Goal: Task Accomplishment & Management: Use online tool/utility

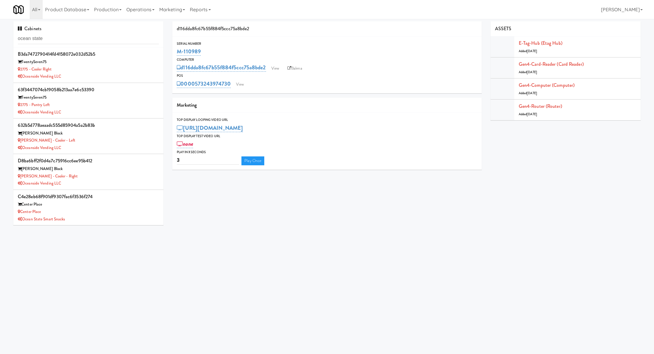
type input "ocean state"
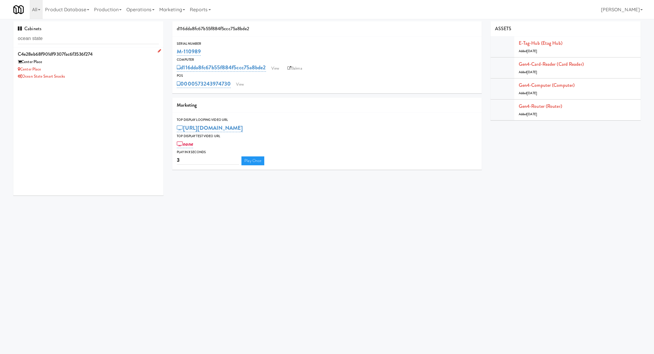
click at [128, 58] on div "c4e28eb68f901df9307fac6f3536f274" at bounding box center [88, 54] width 141 height 9
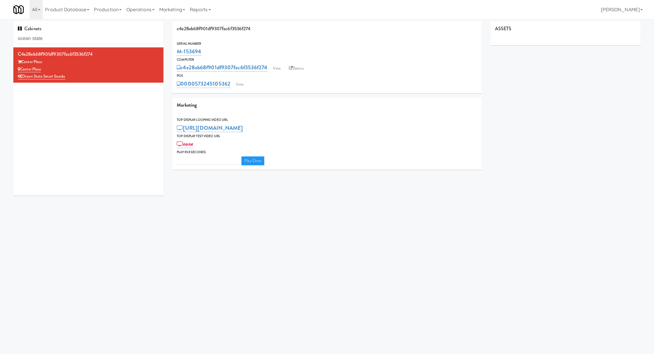
type input "3"
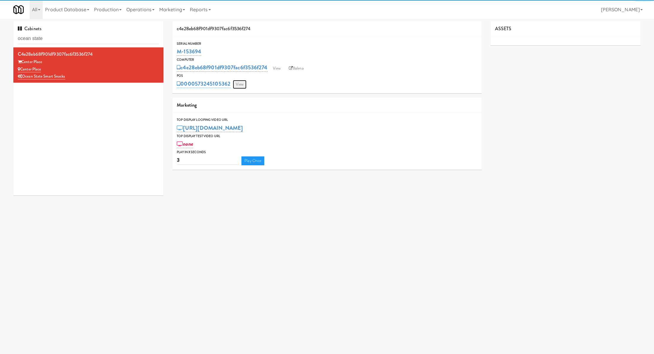
click at [240, 87] on link "View" at bounding box center [240, 84] width 14 height 9
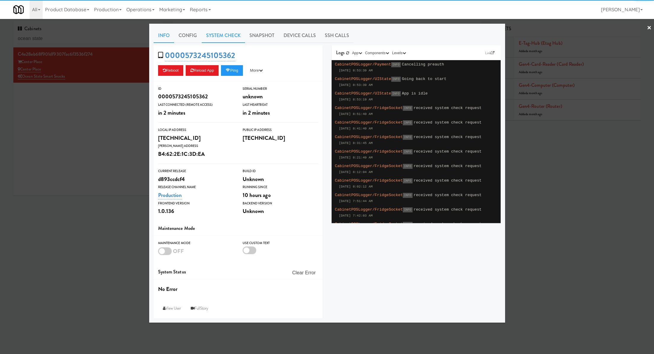
click at [217, 39] on link "System Check" at bounding box center [223, 35] width 43 height 15
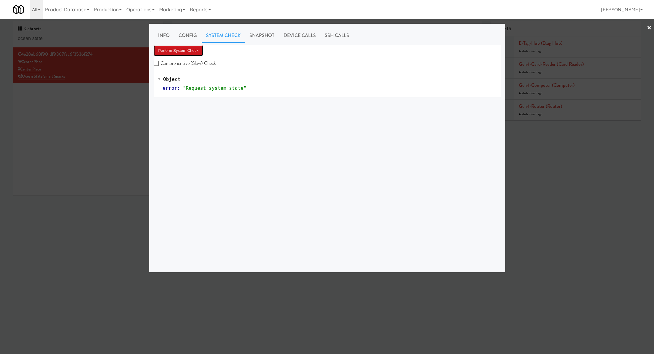
click at [180, 52] on button "Perform System Check" at bounding box center [179, 50] width 50 height 11
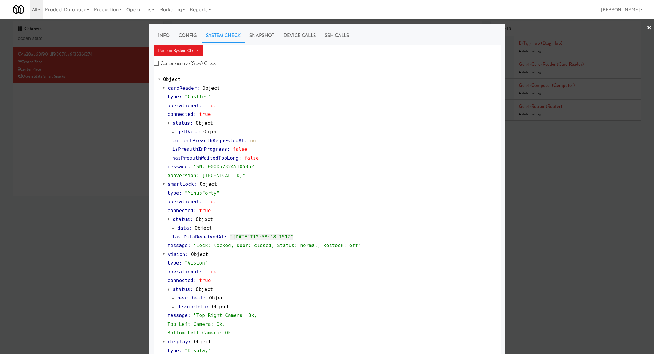
click at [136, 143] on div at bounding box center [327, 177] width 654 height 354
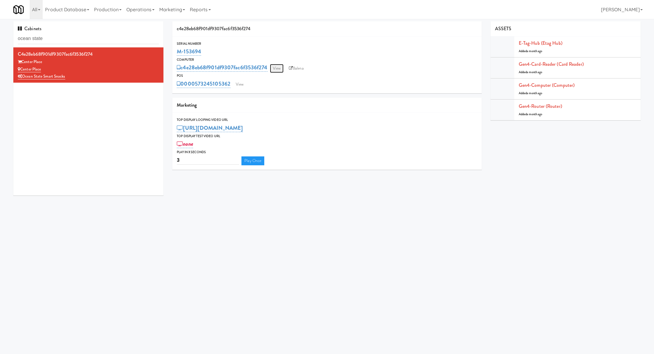
click at [280, 71] on link "View" at bounding box center [277, 68] width 14 height 9
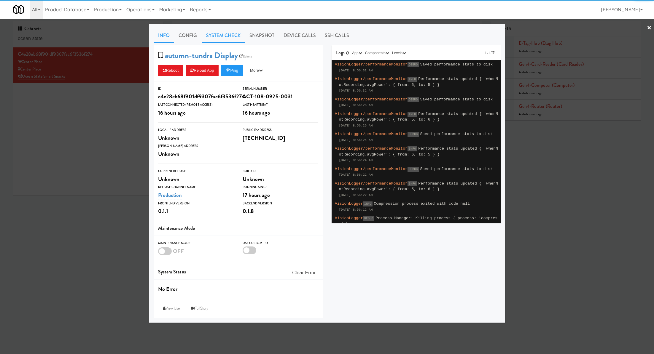
click at [216, 35] on link "System Check" at bounding box center [223, 35] width 43 height 15
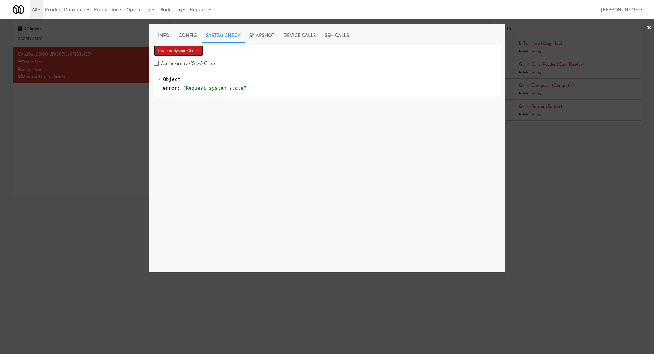
click at [187, 51] on button "Perform System Check" at bounding box center [179, 50] width 50 height 11
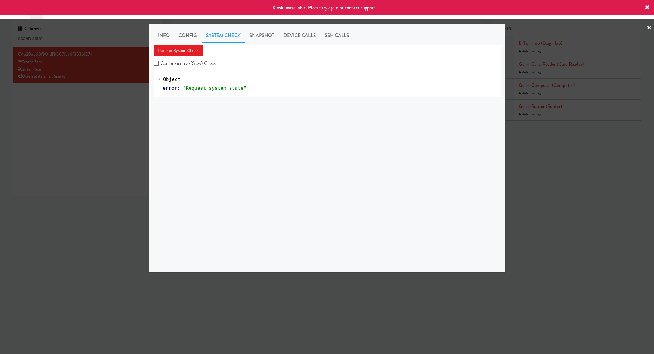
click at [114, 85] on div at bounding box center [327, 177] width 654 height 354
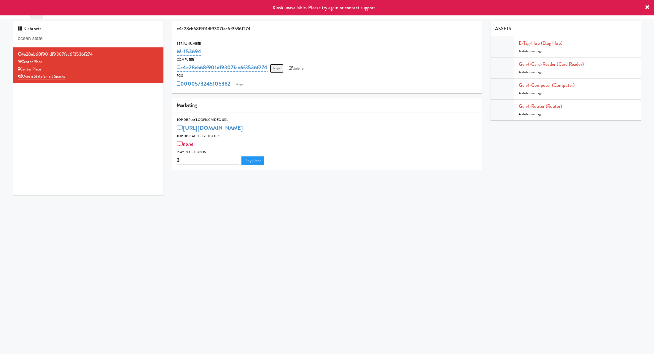
click at [278, 70] on link "View" at bounding box center [277, 68] width 14 height 9
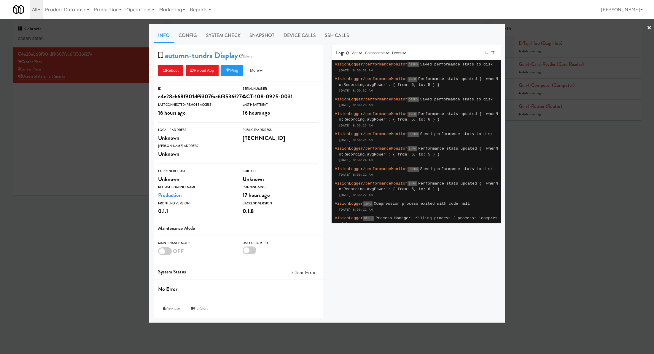
click at [116, 111] on div at bounding box center [327, 177] width 654 height 354
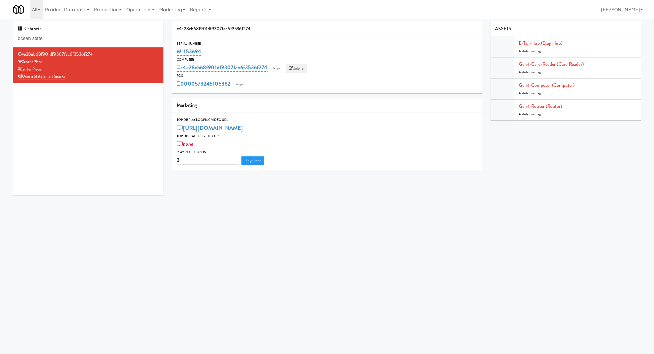
click at [294, 69] on link "Balena" at bounding box center [296, 68] width 21 height 9
click at [280, 69] on link "View" at bounding box center [277, 68] width 14 height 9
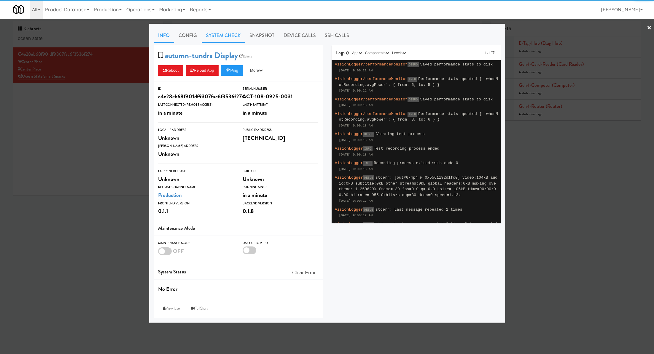
click at [227, 40] on link "System Check" at bounding box center [223, 35] width 43 height 15
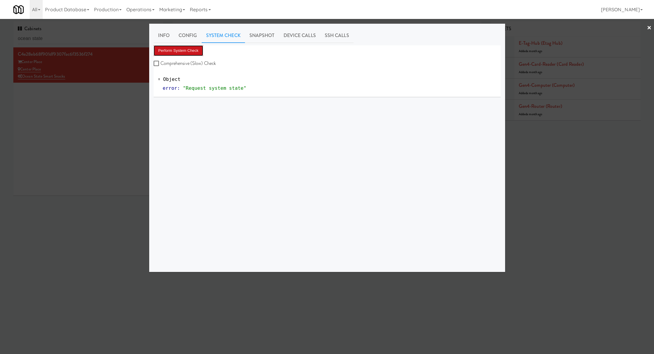
click at [194, 52] on button "Perform System Check" at bounding box center [179, 50] width 50 height 11
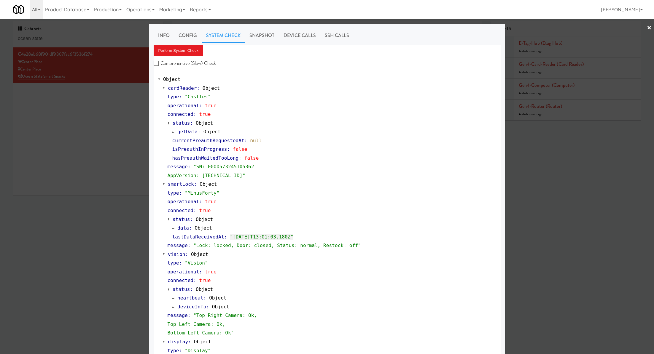
click at [122, 127] on div at bounding box center [327, 177] width 654 height 354
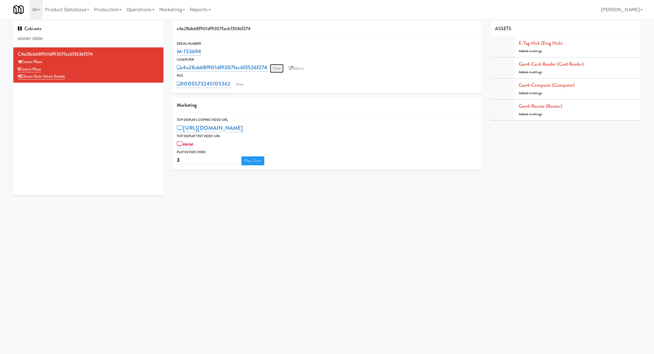
click at [281, 68] on link "View" at bounding box center [277, 68] width 14 height 9
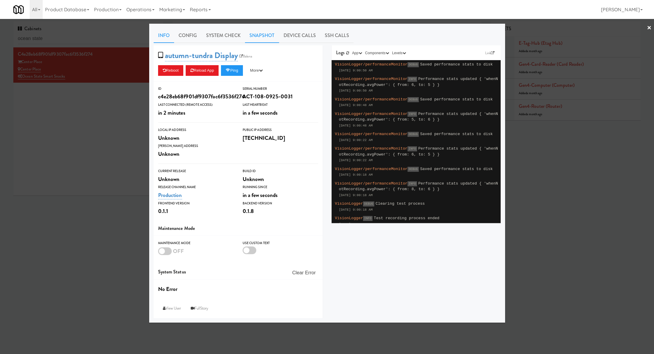
click at [266, 36] on link "Snapshot" at bounding box center [262, 35] width 34 height 15
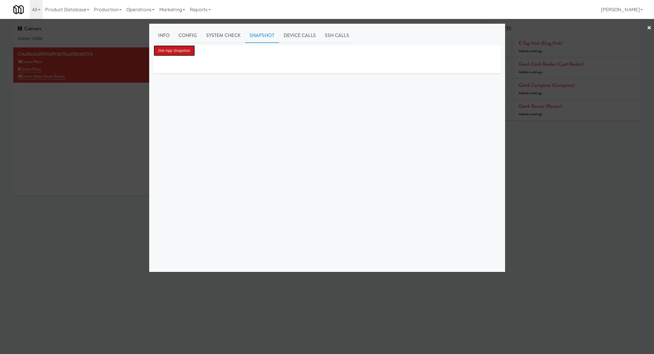
click at [179, 54] on button "Get App Snapshot" at bounding box center [174, 50] width 41 height 11
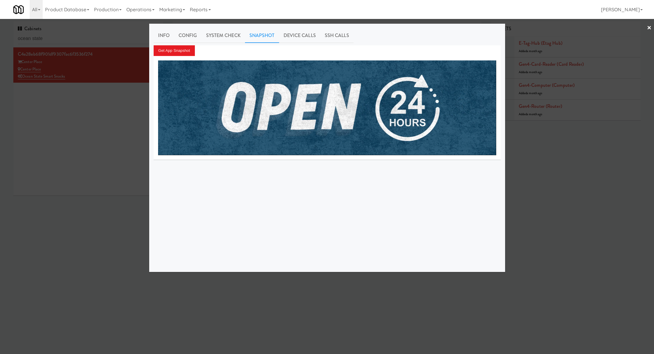
click at [127, 103] on div at bounding box center [327, 177] width 654 height 354
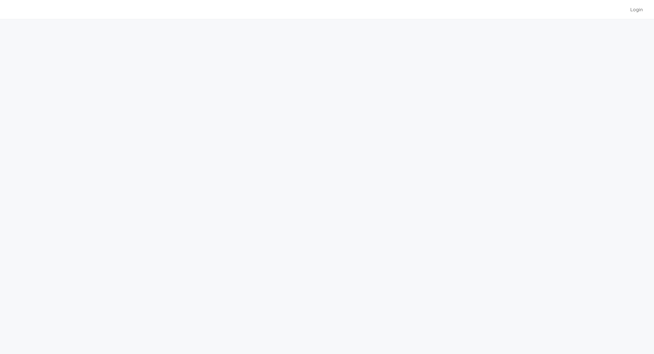
scroll to position [1, 0]
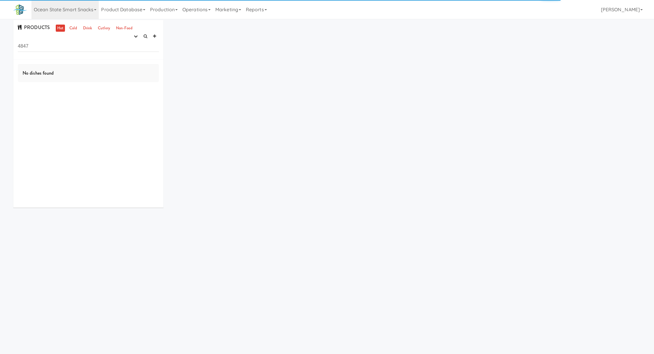
click at [54, 50] on input "4847" at bounding box center [88, 46] width 141 height 11
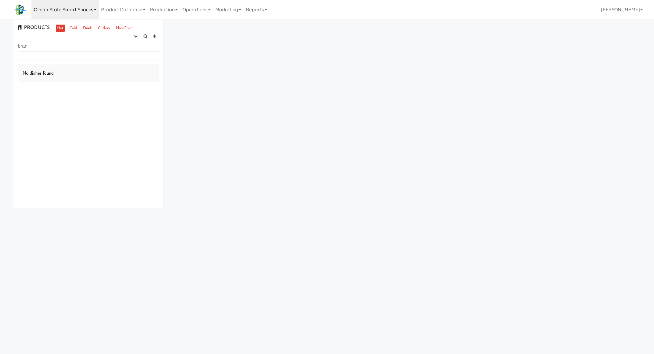
type input "bran"
click at [82, 4] on link "Ocean State Smart Snacks" at bounding box center [64, 9] width 67 height 19
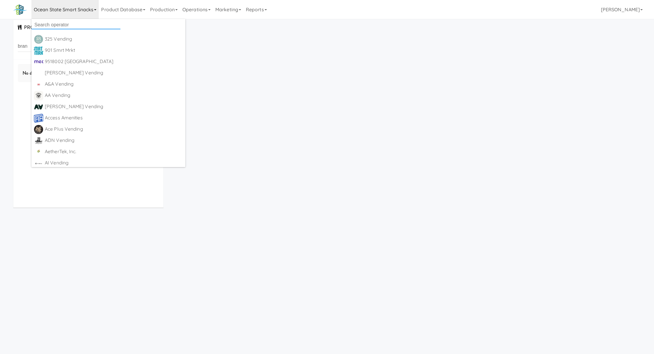
click at [80, 25] on input "text" at bounding box center [75, 24] width 89 height 9
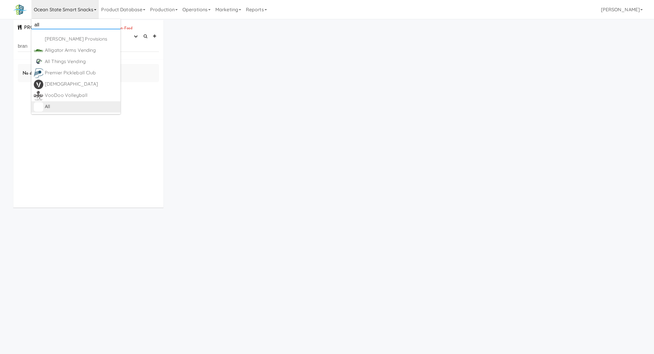
type input "all"
click at [77, 110] on div "All" at bounding box center [81, 106] width 73 height 9
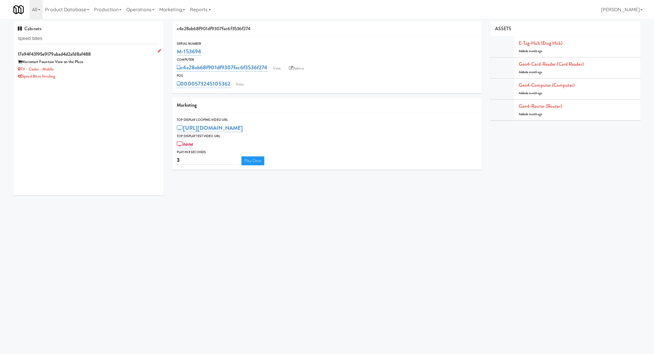
type input "speed bites"
click at [92, 76] on div "Speed Bites Vending" at bounding box center [88, 76] width 141 height 7
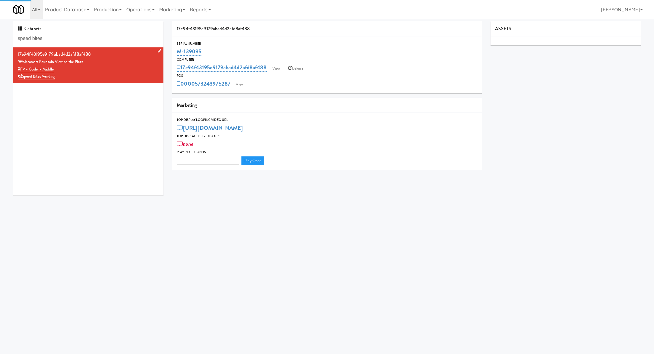
type input "3"
click at [84, 37] on input "speed bites" at bounding box center [88, 38] width 141 height 11
paste input "W&W - Combo"
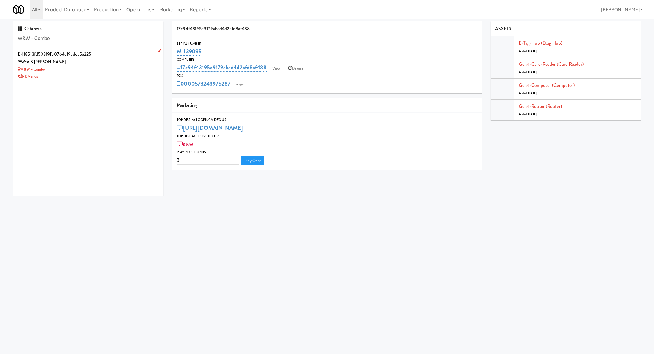
type input "W&W - Combo"
click at [124, 67] on div "W&W - Combo" at bounding box center [88, 69] width 141 height 7
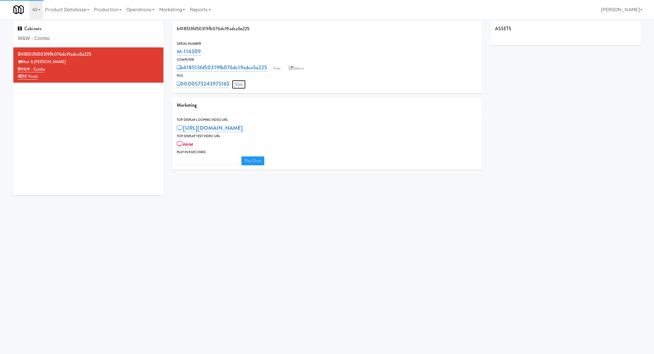
click at [239, 84] on link "View" at bounding box center [239, 84] width 14 height 9
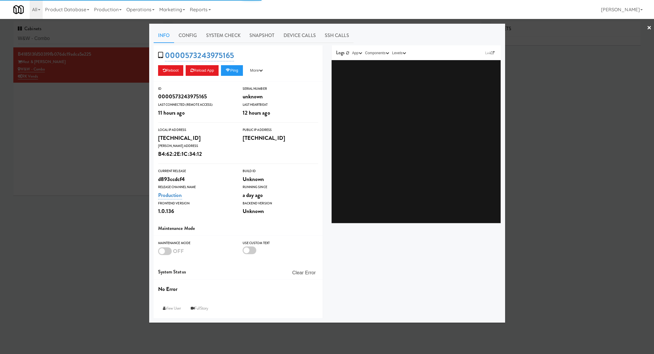
type input "3"
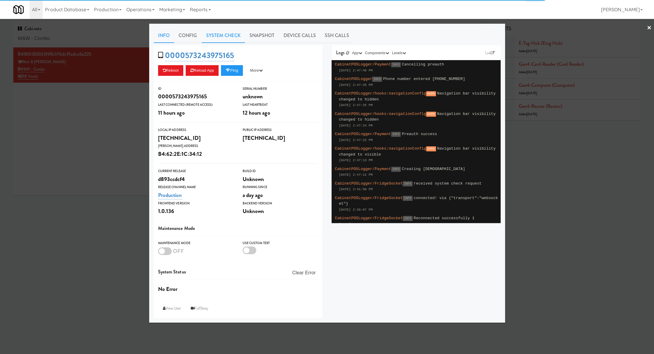
click at [208, 39] on link "System Check" at bounding box center [223, 35] width 43 height 15
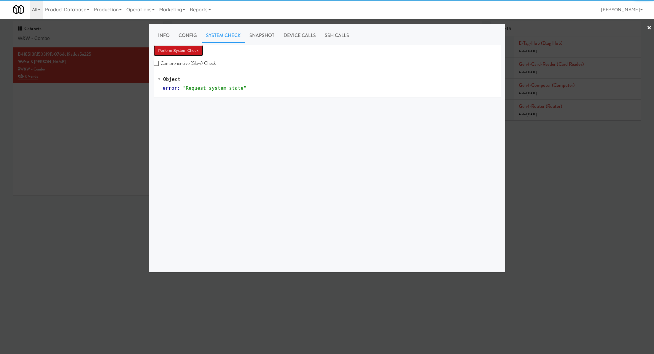
click at [190, 51] on button "Perform System Check" at bounding box center [179, 50] width 50 height 11
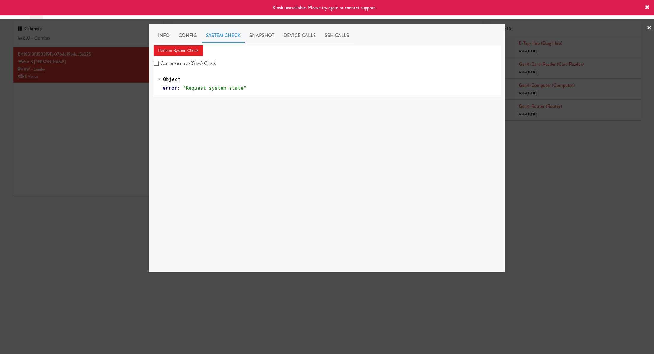
click at [130, 84] on div at bounding box center [327, 177] width 654 height 354
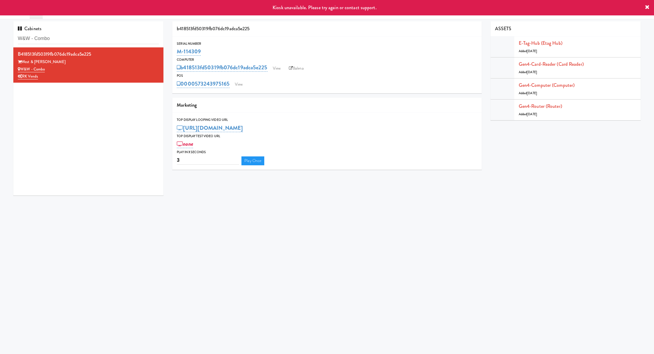
click at [247, 85] on div "0000573243975165 View" at bounding box center [327, 84] width 300 height 10
click at [240, 85] on link "View" at bounding box center [239, 84] width 14 height 9
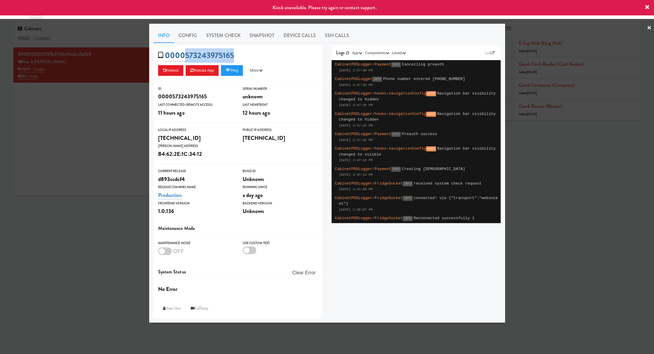
drag, startPoint x: 238, startPoint y: 57, endPoint x: 183, endPoint y: 57, distance: 54.8
click at [183, 57] on div "0000573243975165 Reboot Reload App Ping More Ping Server Restart Server Force R…" at bounding box center [238, 63] width 169 height 36
copy link "573243975165"
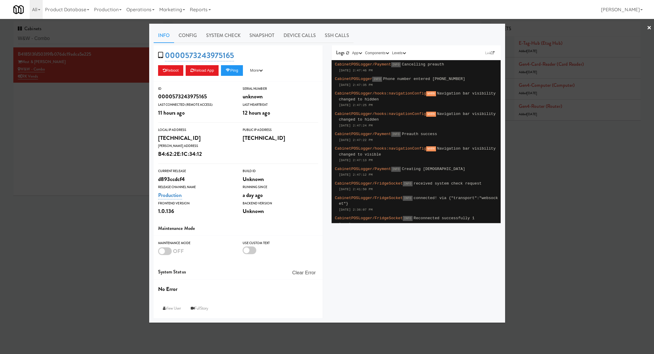
click at [122, 129] on div at bounding box center [327, 177] width 654 height 354
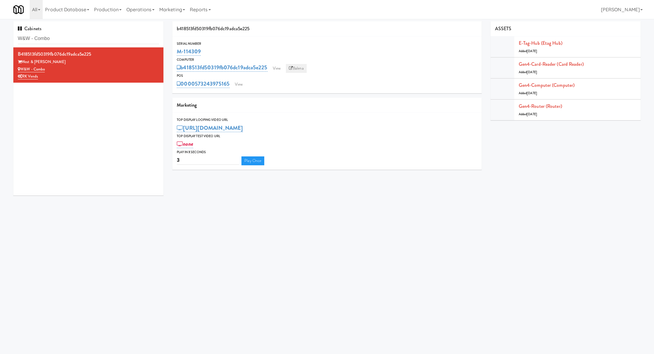
click at [303, 68] on link "Balena" at bounding box center [296, 68] width 21 height 9
drag, startPoint x: 208, startPoint y: 55, endPoint x: 175, endPoint y: 51, distance: 32.6
click at [175, 51] on div "Serial Number M-114309" at bounding box center [326, 49] width 309 height 16
copy link "M-114309"
click at [121, 35] on input "W&W - Combo" at bounding box center [88, 38] width 141 height 11
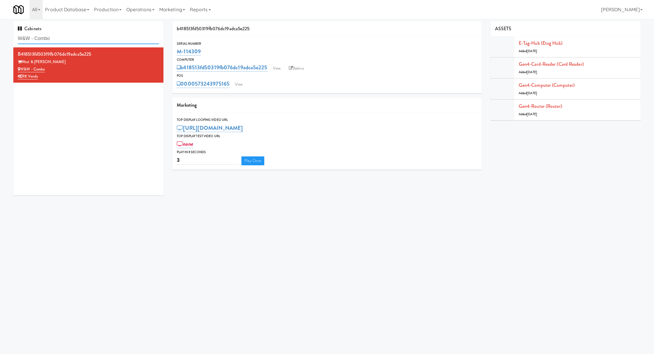
click at [121, 35] on input "W&W - Combo" at bounding box center [88, 38] width 141 height 11
paste input "1407 Michigan - Left - Fridge"
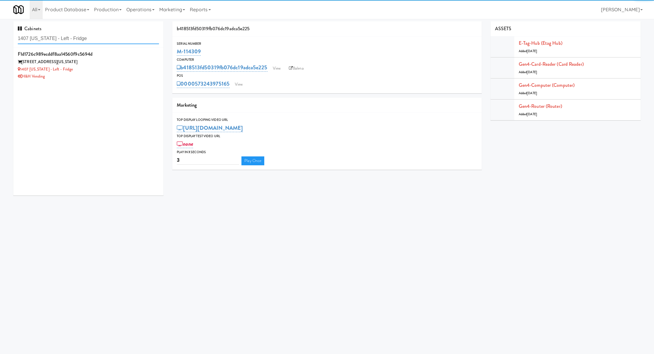
type input "1407 Michigan - Left - Fridge"
click at [133, 71] on div "1407 Michigan - Left - Fridge" at bounding box center [88, 69] width 141 height 7
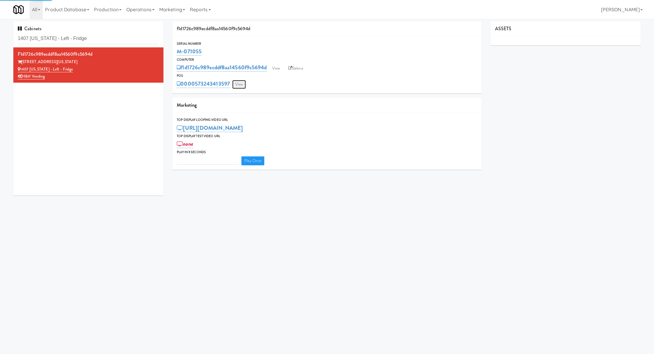
click at [244, 82] on link "View" at bounding box center [239, 84] width 14 height 9
type input "3"
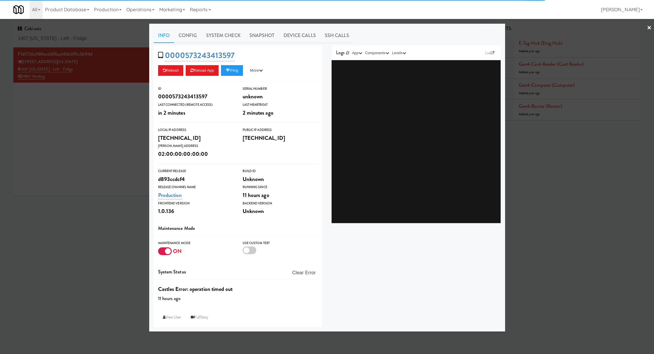
click at [231, 41] on link "System Check" at bounding box center [223, 35] width 43 height 15
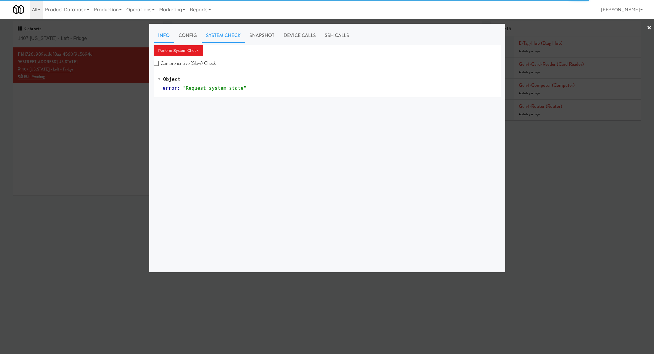
click at [167, 30] on link "Info" at bounding box center [164, 35] width 20 height 15
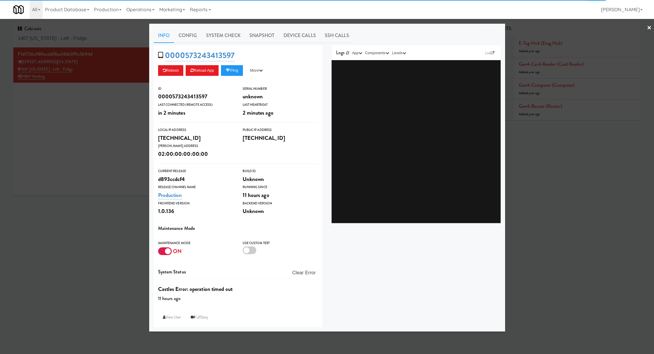
click at [163, 249] on div at bounding box center [165, 252] width 14 height 8
click at [0, 0] on input "checkbox" at bounding box center [0, 0] width 0 height 0
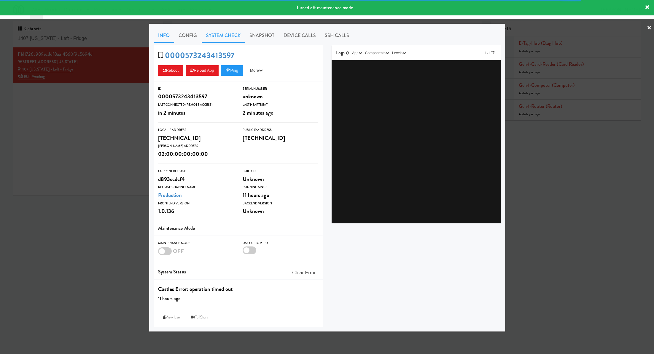
click at [230, 35] on link "System Check" at bounding box center [223, 35] width 43 height 15
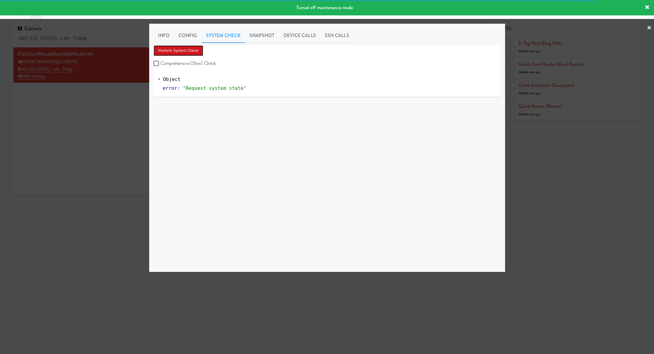
click at [200, 49] on button "Perform System Check" at bounding box center [179, 50] width 50 height 11
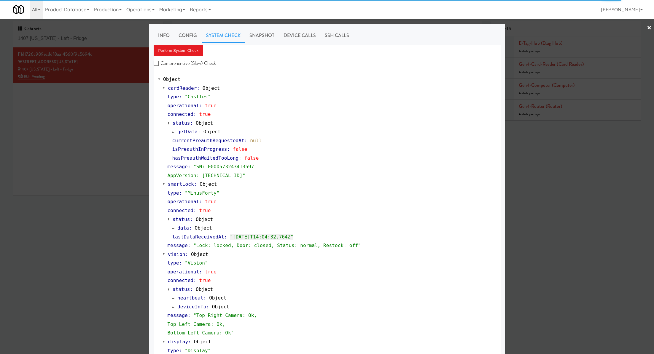
click at [136, 118] on div at bounding box center [327, 177] width 654 height 354
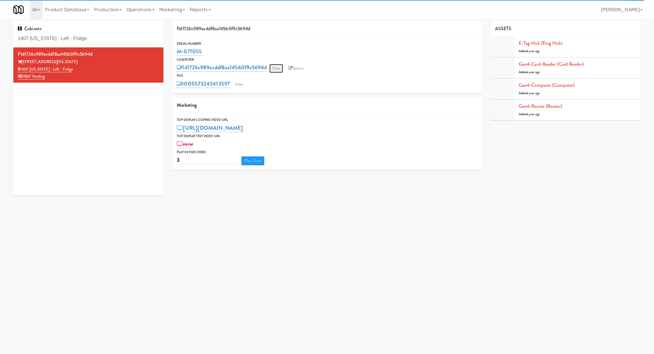
click at [275, 68] on link "View" at bounding box center [276, 68] width 14 height 9
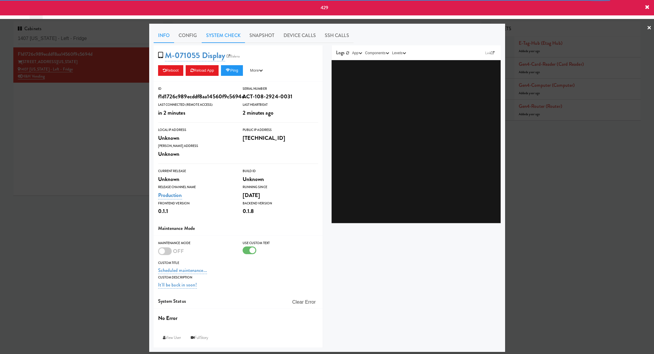
click at [229, 38] on link "System Check" at bounding box center [223, 35] width 43 height 15
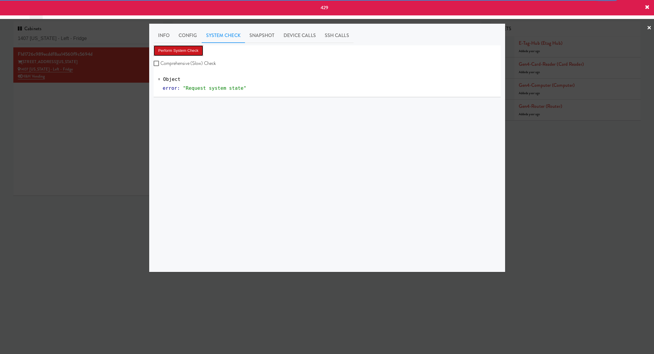
click at [190, 54] on button "Perform System Check" at bounding box center [179, 50] width 50 height 11
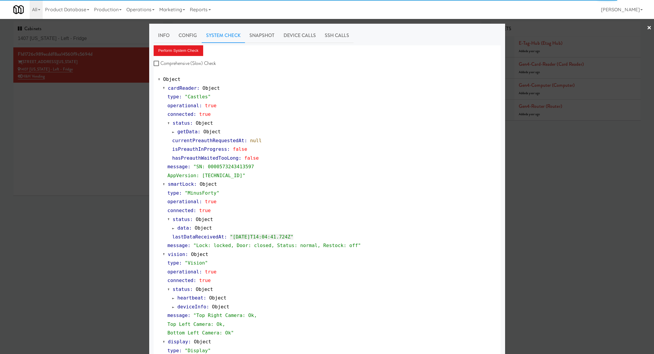
click at [128, 108] on div at bounding box center [327, 177] width 654 height 354
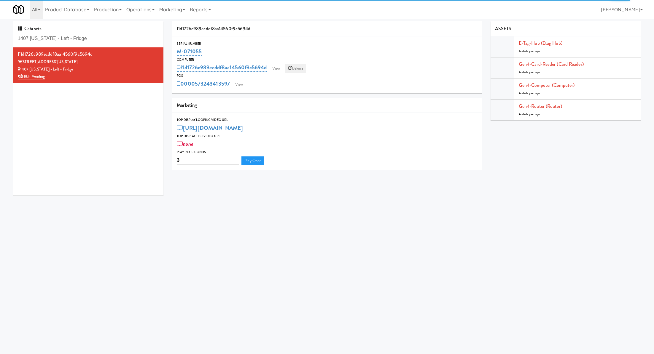
click at [300, 67] on link "Balena" at bounding box center [295, 68] width 21 height 9
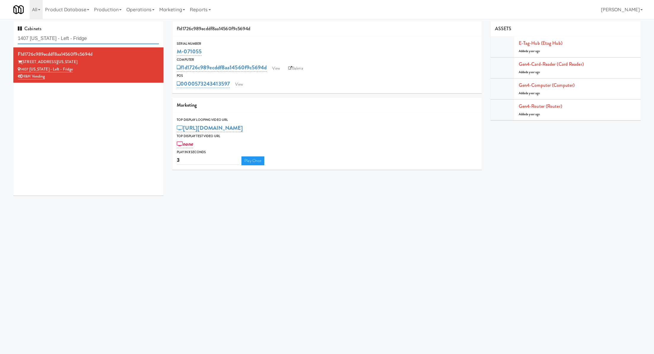
click at [107, 39] on input "1407 [US_STATE] - Left - Fridge" at bounding box center [88, 38] width 141 height 11
paste input "Avant HP - Ambient - Right"
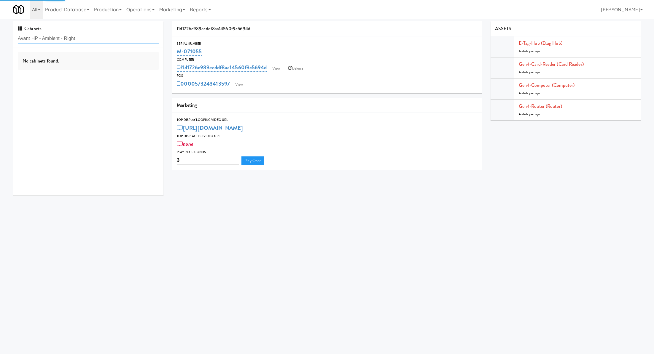
type input "Avant HP - Ambient - Right"
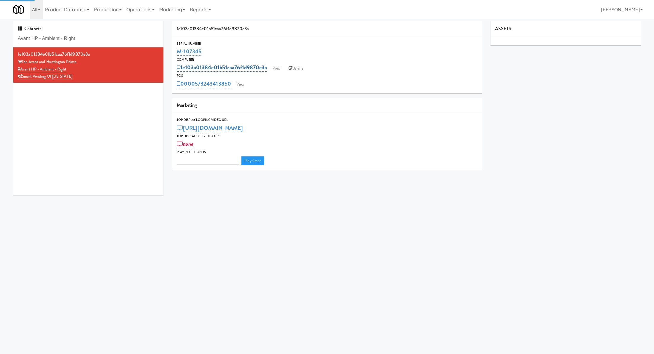
type input "3"
click at [243, 86] on link "View" at bounding box center [240, 84] width 14 height 9
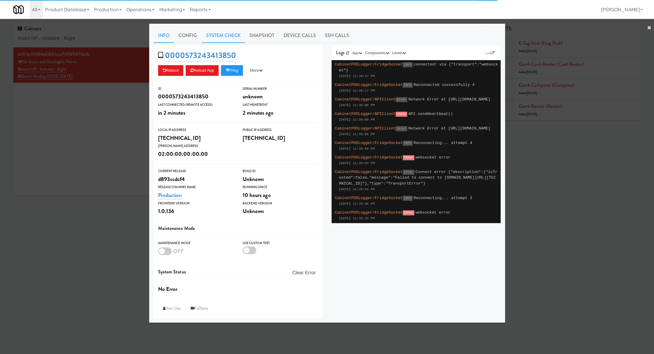
click at [226, 41] on link "System Check" at bounding box center [223, 35] width 43 height 15
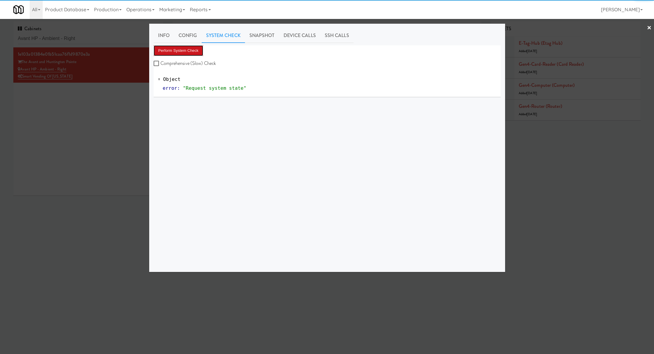
click at [199, 50] on button "Perform System Check" at bounding box center [179, 50] width 50 height 11
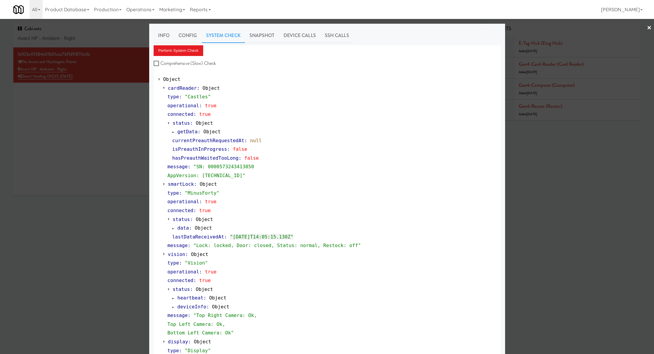
click at [141, 87] on div at bounding box center [327, 177] width 654 height 354
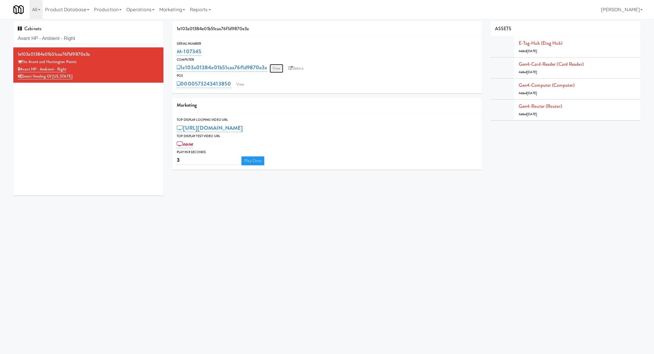
click at [273, 67] on link "View" at bounding box center [276, 68] width 14 height 9
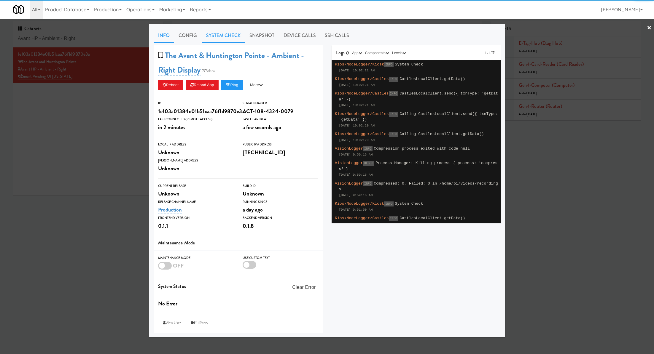
click at [226, 39] on link "System Check" at bounding box center [223, 35] width 43 height 15
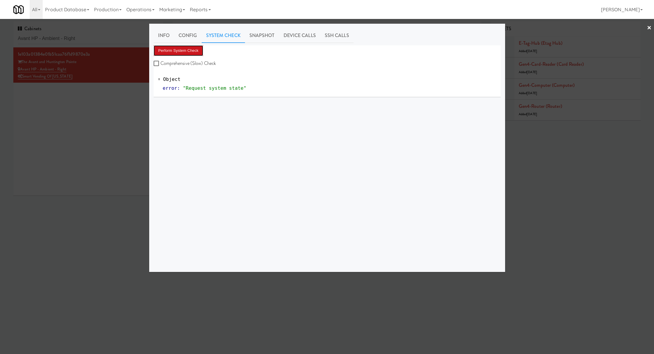
click at [193, 54] on button "Perform System Check" at bounding box center [179, 50] width 50 height 11
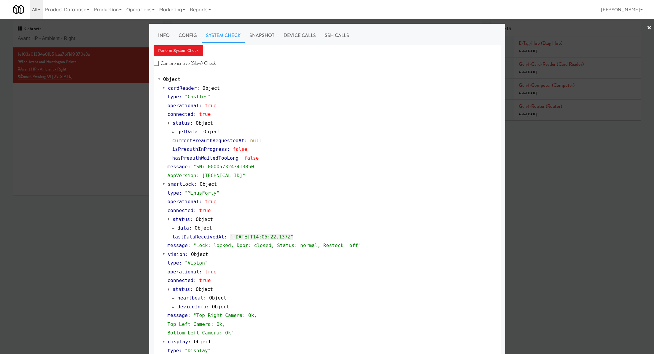
click at [111, 42] on div at bounding box center [327, 177] width 654 height 354
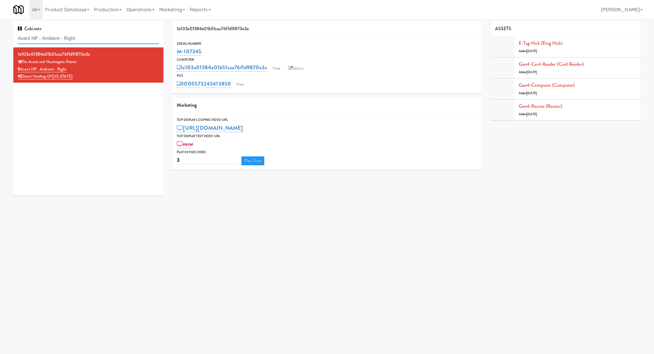
click at [111, 42] on input "Avant HP - Ambient - Right" at bounding box center [88, 38] width 141 height 11
paste input "Resa - Cooler"
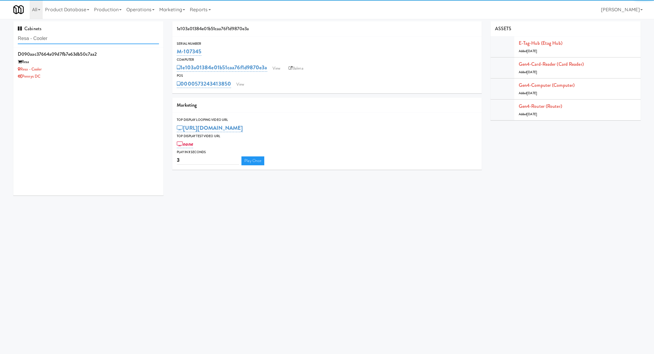
type input "Resa - Cooler"
click at [123, 64] on div "Resa" at bounding box center [88, 61] width 141 height 7
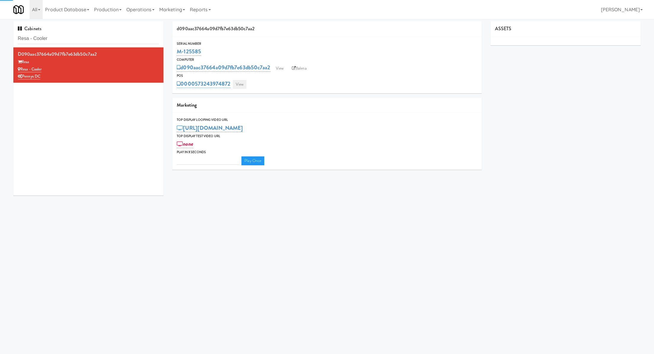
type input "3"
click at [240, 87] on link "View" at bounding box center [240, 84] width 14 height 9
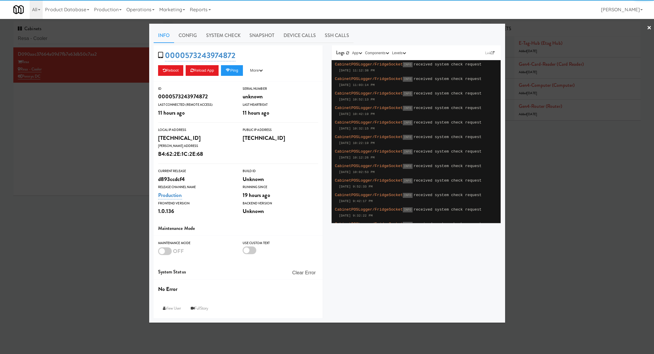
click at [213, 42] on link "System Check" at bounding box center [223, 35] width 43 height 15
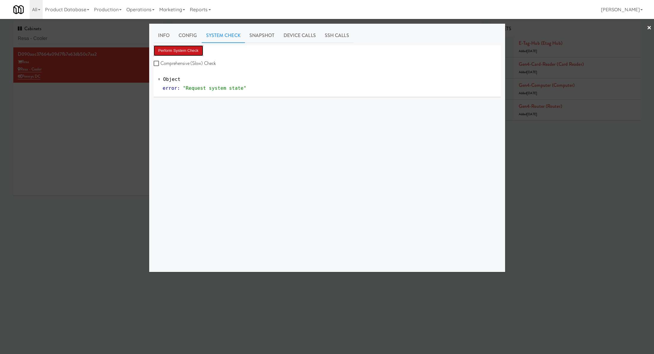
click at [194, 48] on button "Perform System Check" at bounding box center [179, 50] width 50 height 11
click at [114, 85] on div at bounding box center [327, 177] width 654 height 354
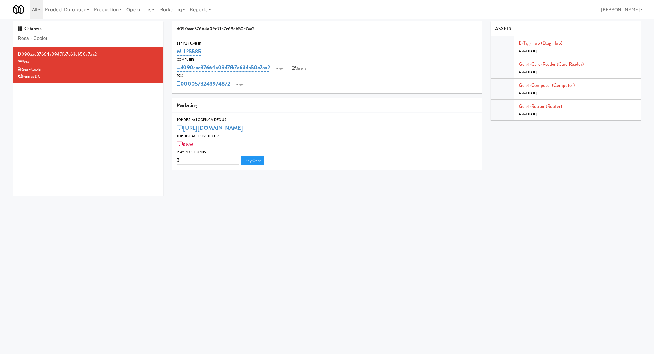
drag, startPoint x: 215, startPoint y: 51, endPoint x: 170, endPoint y: 50, distance: 44.8
click at [170, 50] on div "d090aac37664a09d7fb7e63db50c7aa2 Serial Number M-125585 Computer d090aac37664a0…" at bounding box center [327, 97] width 318 height 153
copy link "M-125585"
click at [295, 65] on link "Balena" at bounding box center [299, 68] width 21 height 9
click at [240, 81] on link "View" at bounding box center [240, 84] width 14 height 9
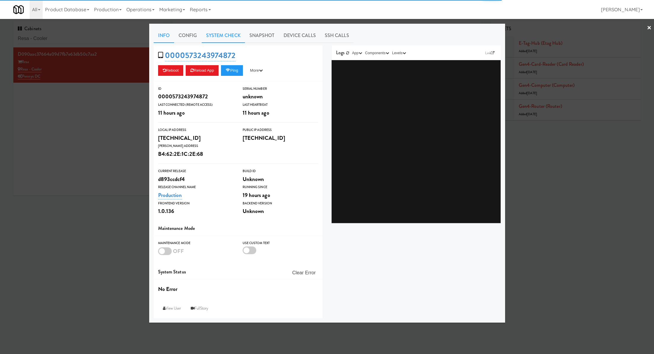
click at [223, 36] on link "System Check" at bounding box center [223, 35] width 43 height 15
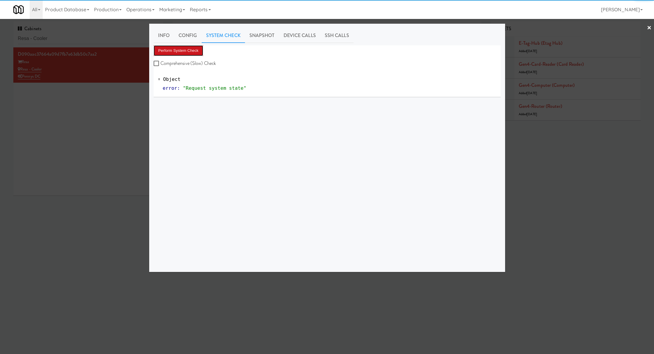
click at [192, 47] on button "Perform System Check" at bounding box center [179, 50] width 50 height 11
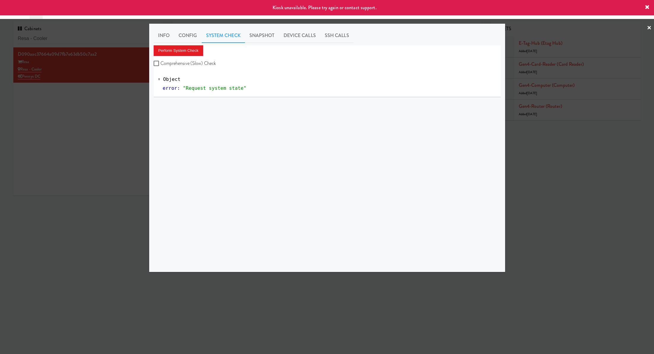
click at [120, 89] on div at bounding box center [327, 177] width 654 height 354
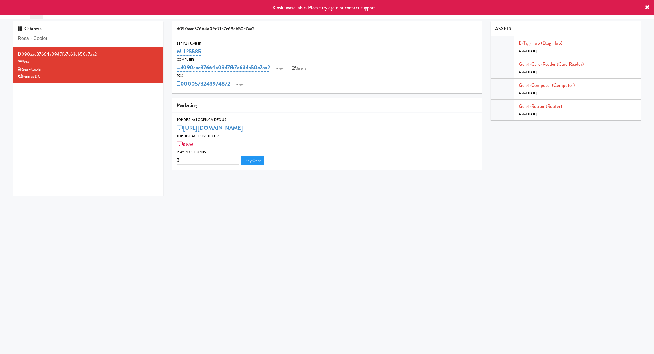
click at [119, 41] on input "Resa - Cooler" at bounding box center [88, 38] width 141 height 11
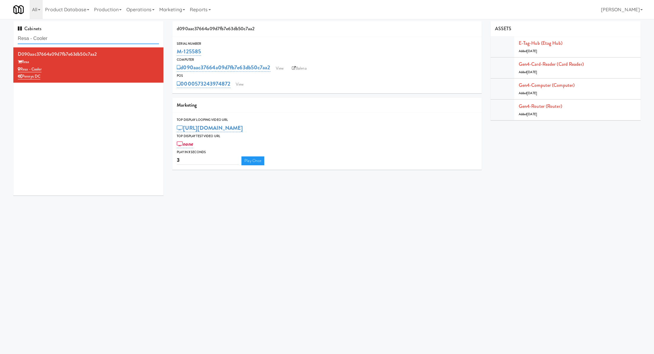
click at [104, 36] on input "Resa - Cooler" at bounding box center [88, 38] width 141 height 11
paste input "W&W - Combo"
type input "W&W - Combo"
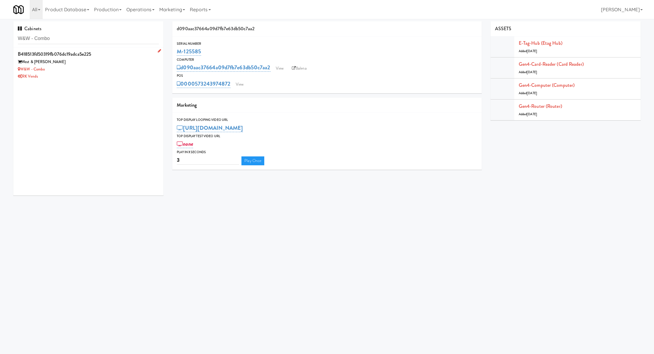
click at [99, 66] on div "W&W - Combo" at bounding box center [88, 69] width 141 height 7
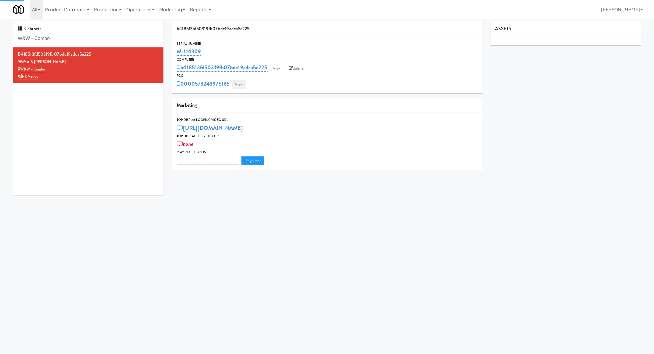
type input "3"
click at [242, 85] on link "View" at bounding box center [239, 84] width 14 height 9
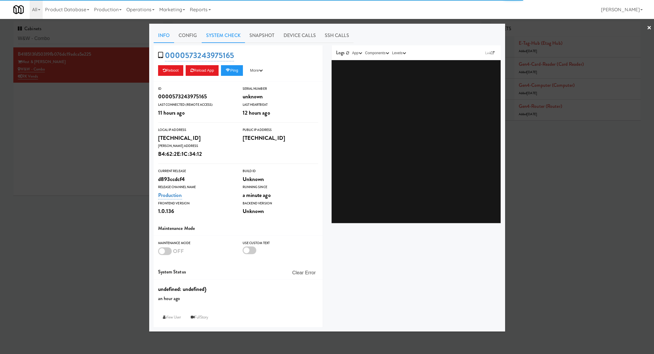
click at [230, 42] on link "System Check" at bounding box center [223, 35] width 43 height 15
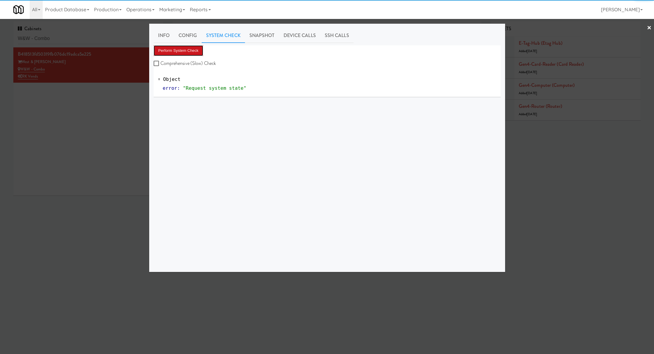
click at [195, 52] on button "Perform System Check" at bounding box center [179, 50] width 50 height 11
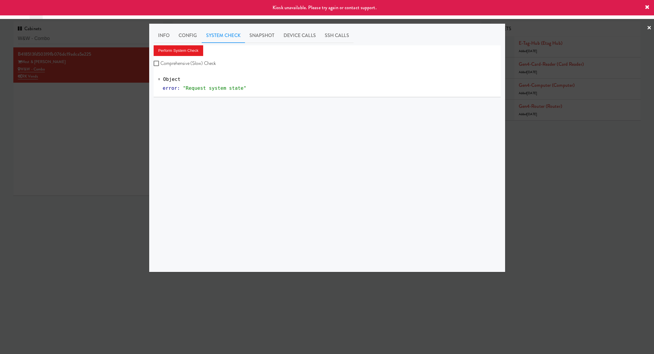
click at [100, 105] on div at bounding box center [327, 177] width 654 height 354
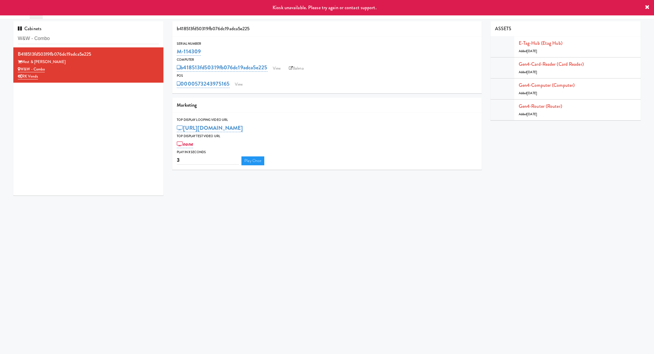
drag, startPoint x: 213, startPoint y: 48, endPoint x: 175, endPoint y: 50, distance: 38.6
click at [175, 50] on div "Serial Number M-114309" at bounding box center [326, 49] width 309 height 16
copy link "M-114309"
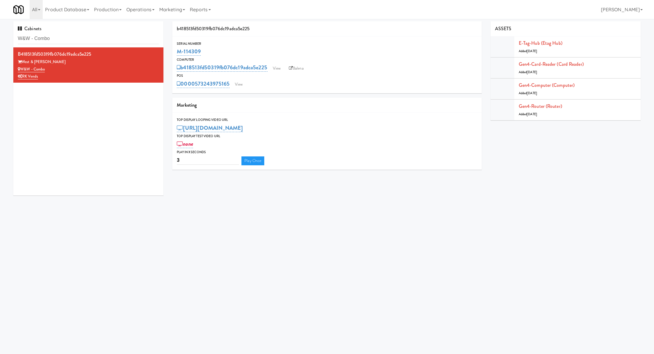
click at [296, 74] on div "POS" at bounding box center [327, 76] width 300 height 6
click at [237, 84] on link "View" at bounding box center [239, 84] width 14 height 9
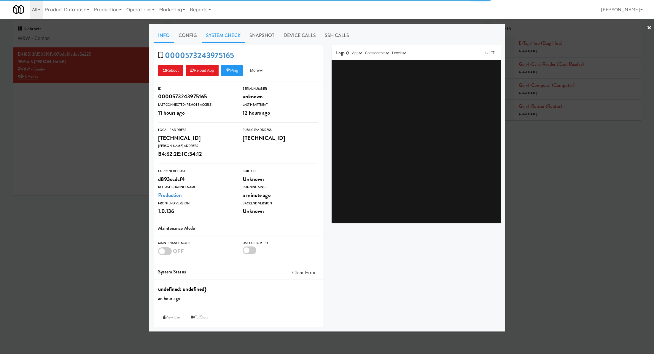
click at [208, 33] on link "System Check" at bounding box center [223, 35] width 43 height 15
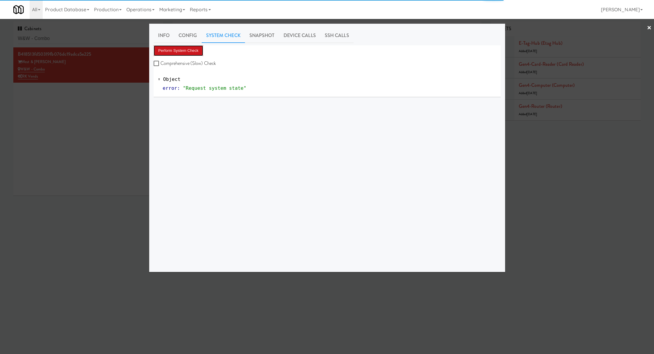
click at [188, 50] on button "Perform System Check" at bounding box center [179, 50] width 50 height 11
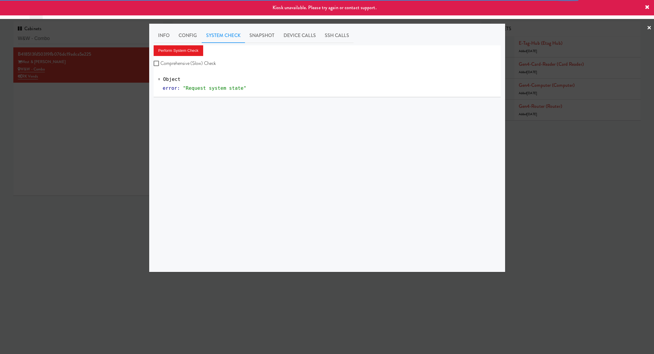
click at [115, 119] on div at bounding box center [327, 177] width 654 height 354
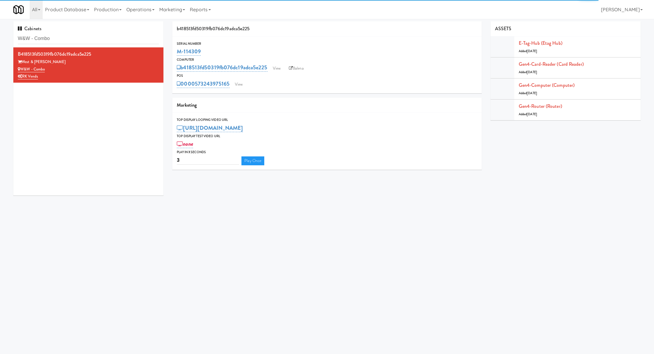
drag, startPoint x: 219, startPoint y: 47, endPoint x: 176, endPoint y: 49, distance: 43.0
click at [176, 49] on div "Serial Number M-114309" at bounding box center [326, 49] width 309 height 16
copy link "M-114309"
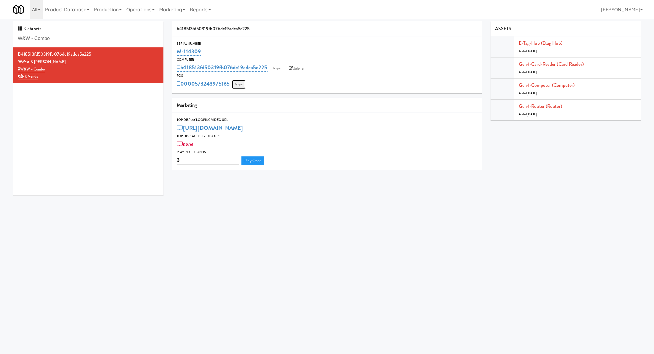
click at [240, 83] on link "View" at bounding box center [239, 84] width 14 height 9
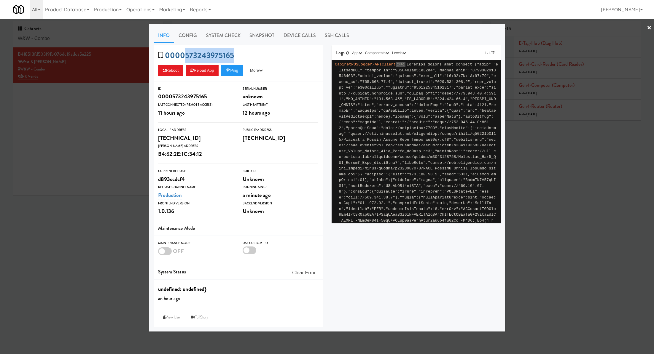
drag, startPoint x: 252, startPoint y: 54, endPoint x: 186, endPoint y: 55, distance: 65.8
click at [186, 55] on div "0000573243975165 Reboot Reload App Ping More Ping Server Restart Server Force R…" at bounding box center [238, 63] width 169 height 36
copy link "573243975165"
click at [100, 103] on div at bounding box center [327, 177] width 654 height 354
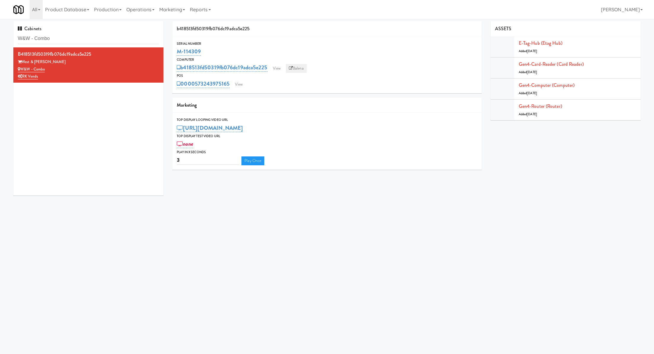
click at [297, 69] on link "Balena" at bounding box center [296, 68] width 21 height 9
click at [243, 82] on link "View" at bounding box center [239, 84] width 14 height 9
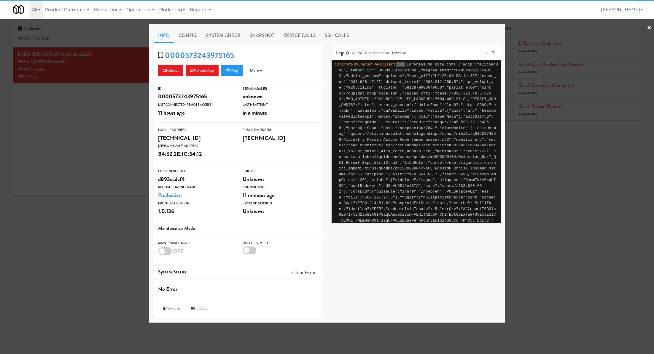
click at [223, 37] on link "System Check" at bounding box center [223, 35] width 43 height 15
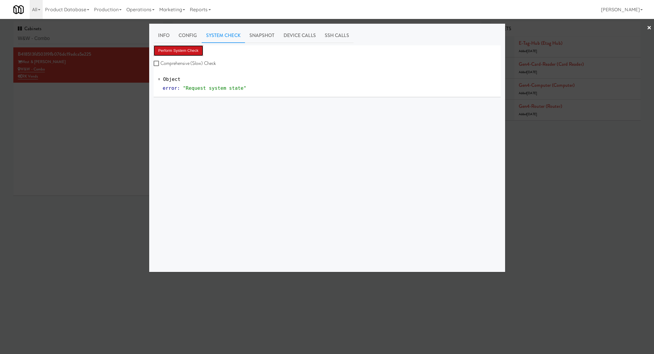
click at [191, 51] on button "Perform System Check" at bounding box center [179, 50] width 50 height 11
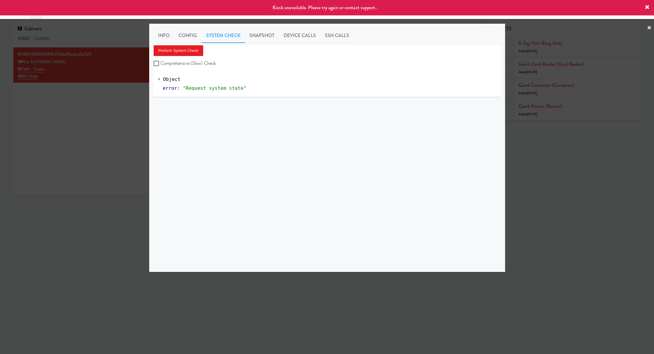
click at [140, 105] on div at bounding box center [327, 177] width 654 height 354
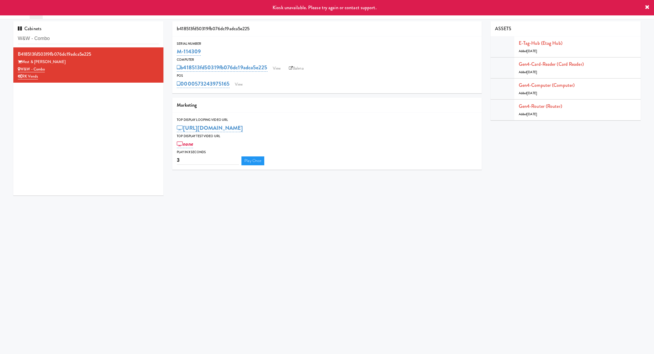
click at [276, 73] on div "POS" at bounding box center [327, 76] width 300 height 6
click at [275, 67] on link "View" at bounding box center [277, 68] width 14 height 9
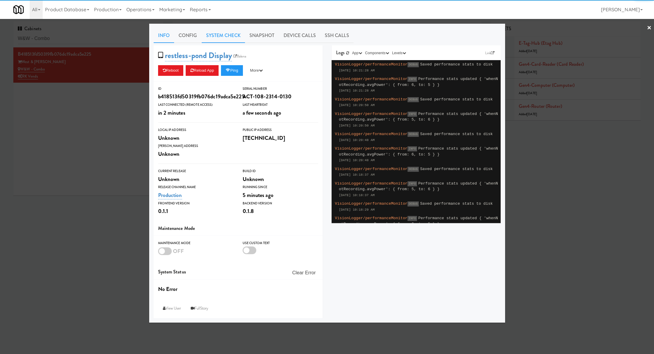
click at [229, 35] on link "System Check" at bounding box center [223, 35] width 43 height 15
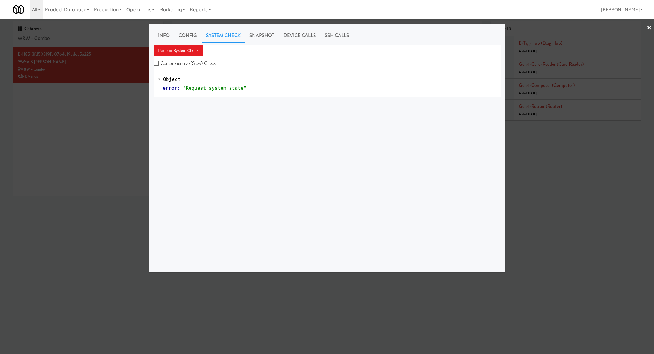
click at [195, 56] on div "Perform System Check Comprehensive (Slow) Check" at bounding box center [327, 56] width 347 height 23
click at [194, 52] on button "Perform System Check" at bounding box center [179, 50] width 50 height 11
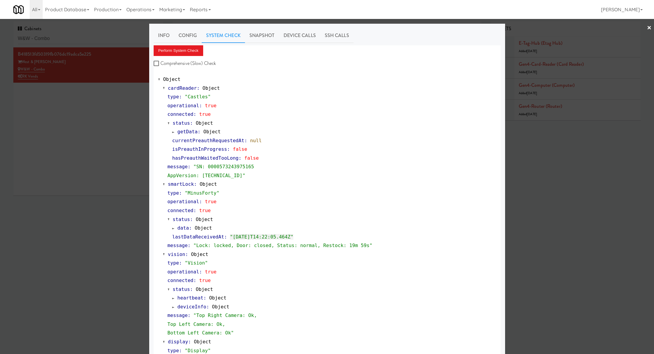
click at [119, 108] on div at bounding box center [327, 177] width 654 height 354
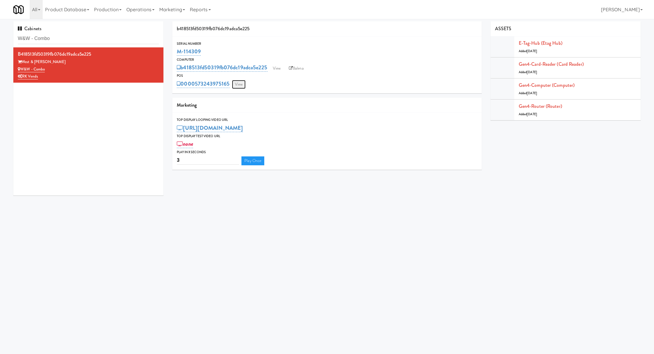
click at [243, 86] on link "View" at bounding box center [239, 84] width 14 height 9
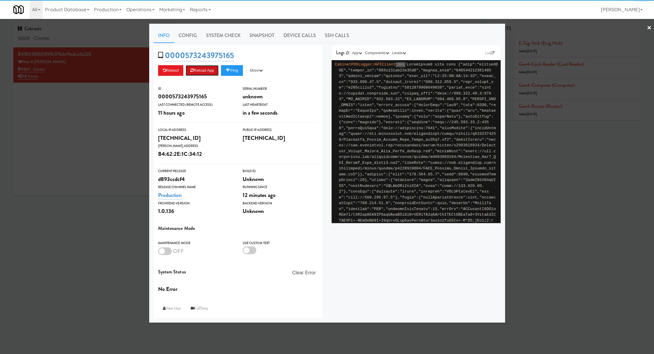
click at [200, 72] on button "Reload App" at bounding box center [202, 70] width 33 height 11
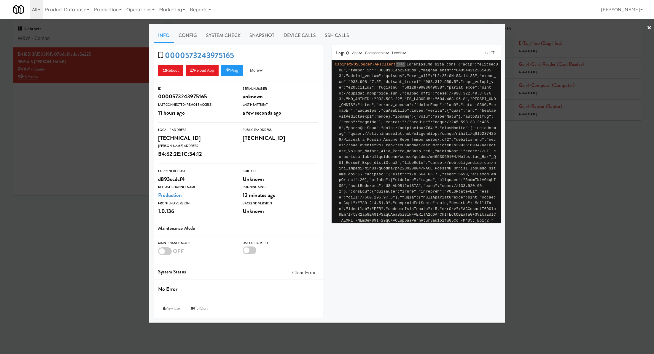
click at [135, 121] on div at bounding box center [327, 177] width 654 height 354
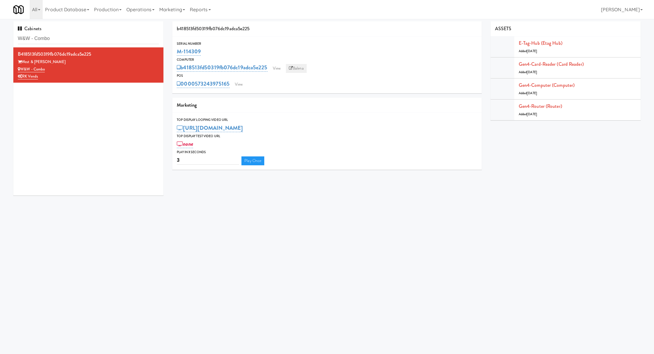
click at [293, 68] on icon at bounding box center [291, 68] width 4 height 4
click at [237, 88] on link "View" at bounding box center [239, 84] width 14 height 9
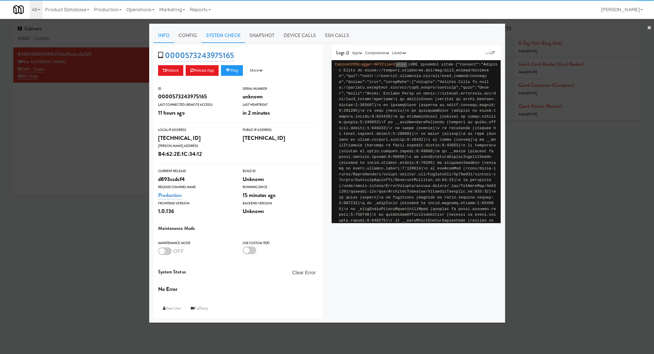
click at [210, 39] on link "System Check" at bounding box center [223, 35] width 43 height 15
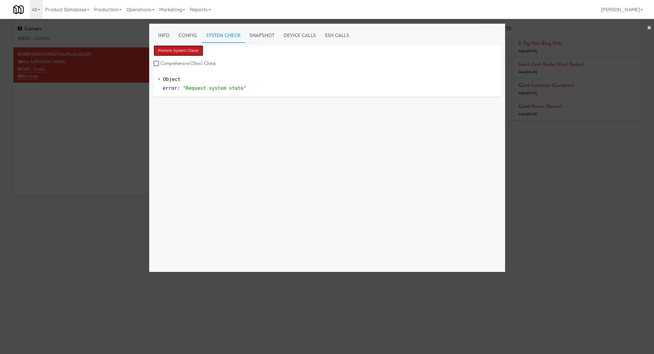
click at [199, 47] on button "Perform System Check" at bounding box center [179, 50] width 50 height 11
click at [98, 103] on div at bounding box center [327, 177] width 654 height 354
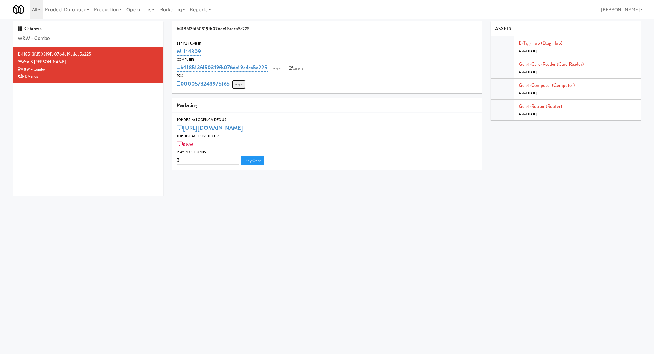
click at [240, 87] on link "View" at bounding box center [239, 84] width 14 height 9
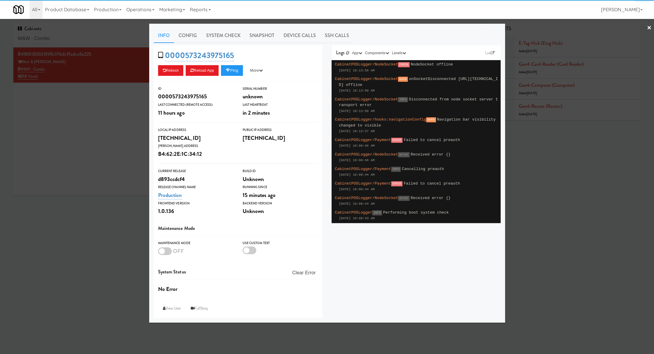
click at [216, 27] on div "Info Config System Check Snapshot Device Calls SSH Calls 0000573243975165 Reboo…" at bounding box center [327, 173] width 356 height 299
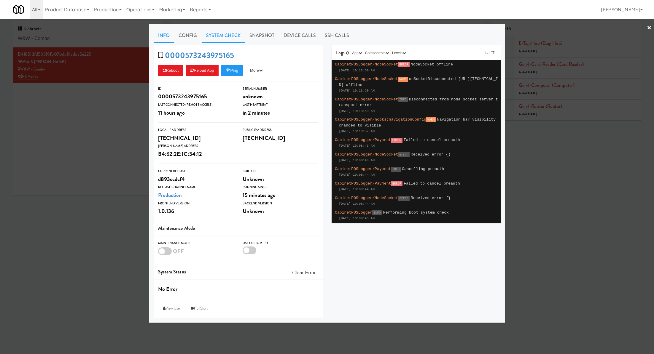
click at [218, 31] on link "System Check" at bounding box center [223, 35] width 43 height 15
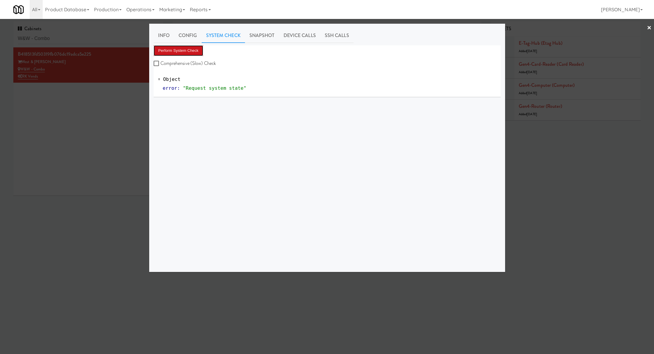
click at [188, 52] on button "Perform System Check" at bounding box center [179, 50] width 50 height 11
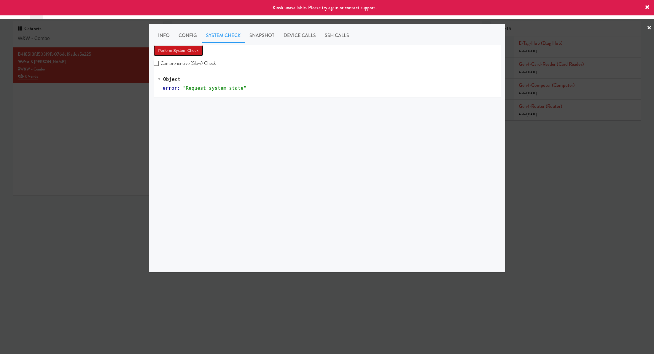
click at [188, 53] on button "Perform System Check" at bounding box center [179, 50] width 50 height 11
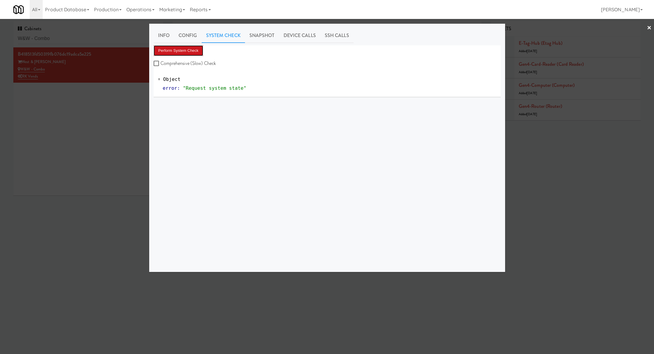
click at [195, 51] on button "Perform System Check" at bounding box center [179, 50] width 50 height 11
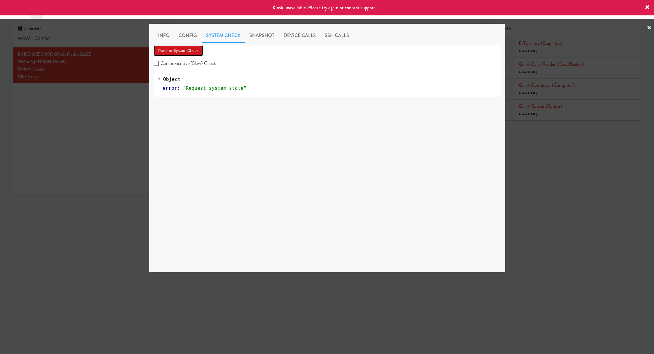
click at [195, 51] on button "Perform System Check" at bounding box center [179, 50] width 50 height 11
click at [128, 81] on div at bounding box center [327, 177] width 654 height 354
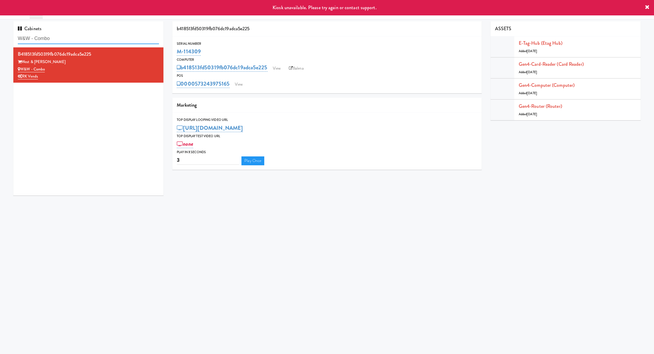
click at [100, 43] on input "W&W - Combo" at bounding box center [88, 38] width 141 height 11
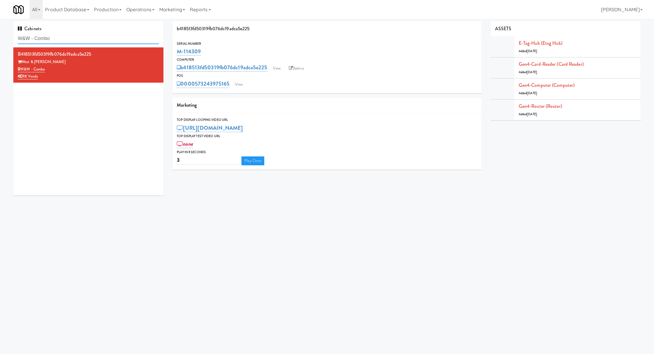
click at [126, 40] on input "W&W - Combo" at bounding box center [88, 38] width 141 height 11
paste input "AVIA College - Fridge"
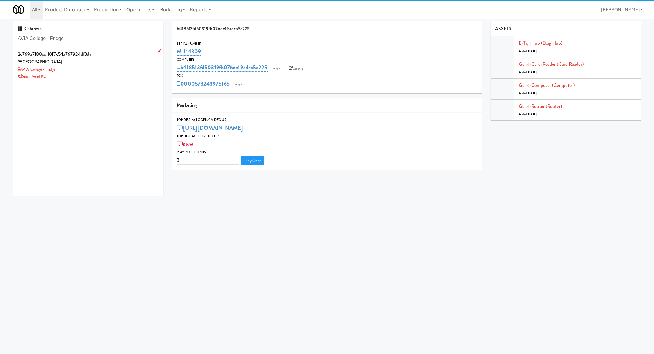
type input "AVIA College - Fridge"
click at [128, 52] on div "2e769a7f80cc110f7c54a767924df3da" at bounding box center [88, 54] width 141 height 9
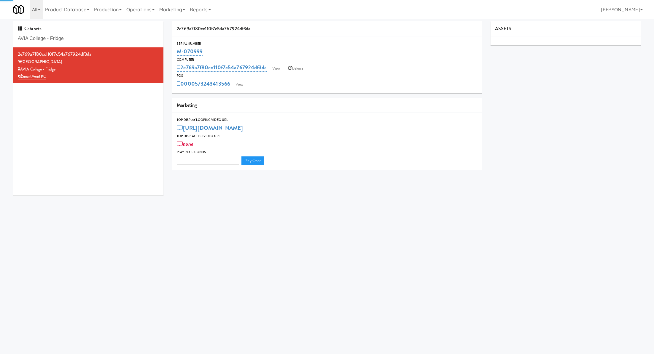
type input "3"
click at [241, 84] on link "View" at bounding box center [239, 84] width 14 height 9
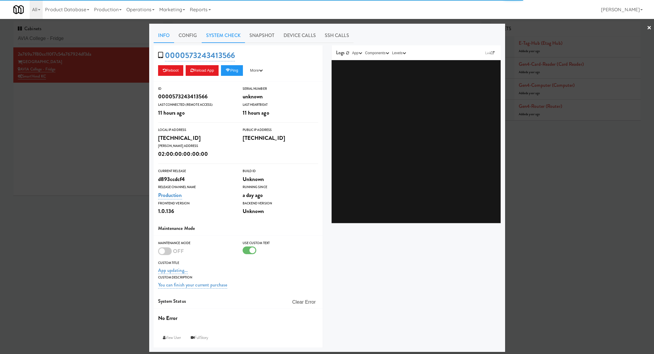
click at [235, 35] on link "System Check" at bounding box center [223, 35] width 43 height 15
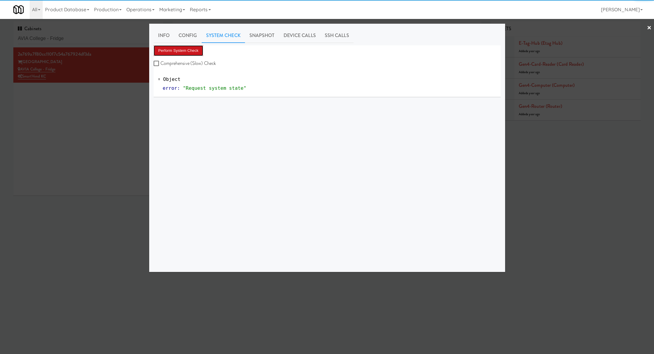
click at [188, 51] on button "Perform System Check" at bounding box center [179, 50] width 50 height 11
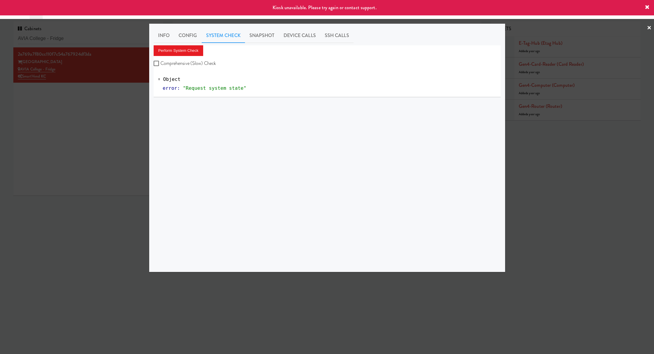
click at [81, 128] on div at bounding box center [327, 177] width 654 height 354
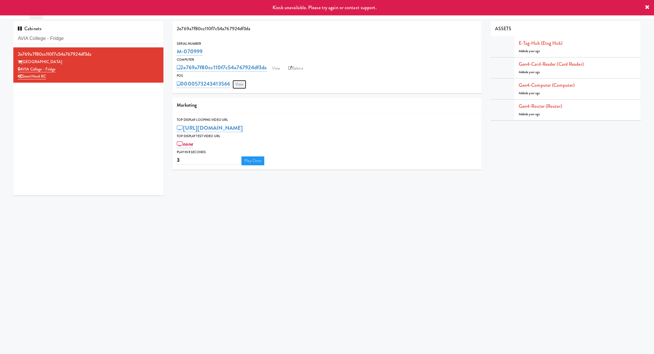
click at [242, 84] on link "View" at bounding box center [239, 84] width 14 height 9
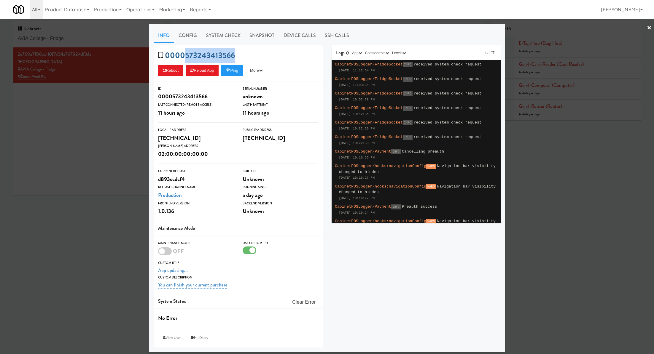
drag, startPoint x: 240, startPoint y: 58, endPoint x: 184, endPoint y: 59, distance: 55.4
click at [184, 59] on div "0000573243413566 Reboot Reload App Ping More Ping Server Restart Server Force R…" at bounding box center [238, 63] width 169 height 36
copy link "573243413566"
click at [93, 112] on div at bounding box center [327, 177] width 654 height 354
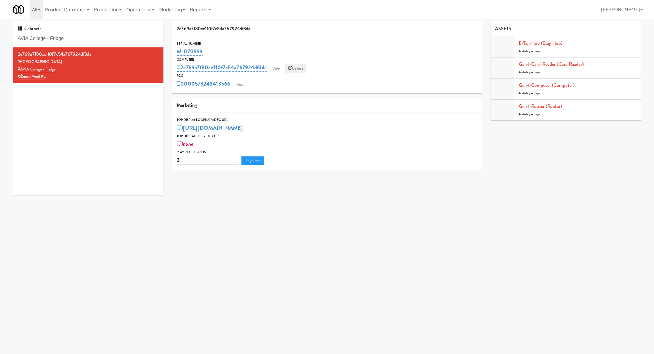
click at [302, 70] on link "Balena" at bounding box center [295, 68] width 21 height 9
click at [235, 83] on link "View" at bounding box center [239, 84] width 14 height 9
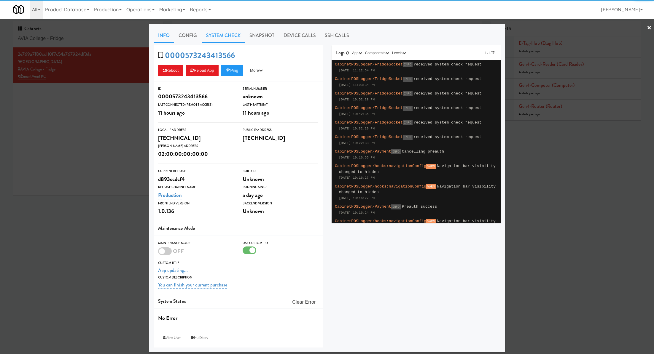
click at [211, 40] on link "System Check" at bounding box center [223, 35] width 43 height 15
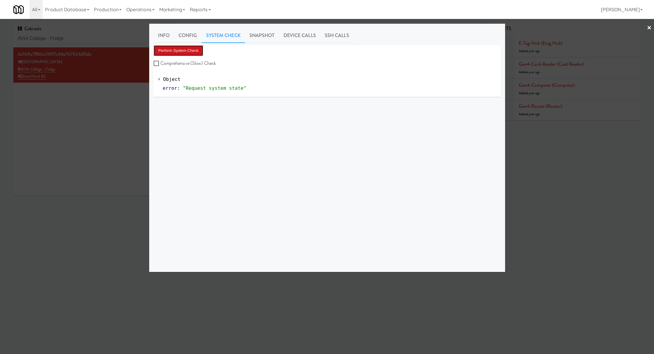
click at [199, 51] on button "Perform System Check" at bounding box center [179, 50] width 50 height 11
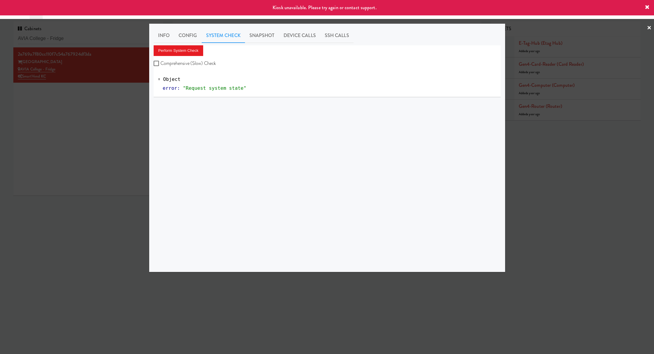
click at [137, 95] on div at bounding box center [327, 177] width 654 height 354
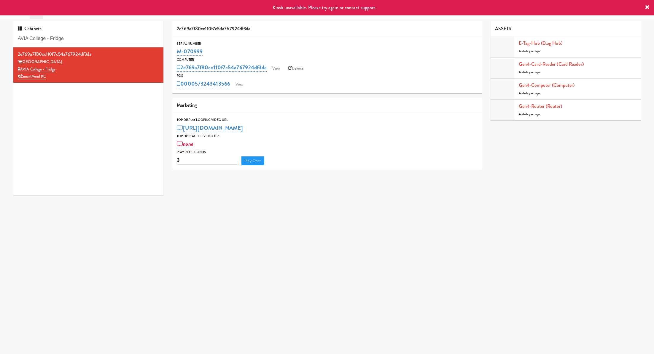
click at [214, 52] on div "M-070999" at bounding box center [327, 52] width 300 height 10
click at [266, 65] on link "2e769a7f80cc110f7c54a767924df3da" at bounding box center [222, 67] width 90 height 8
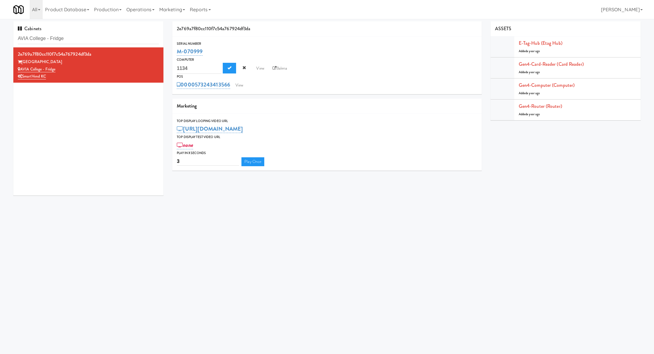
click at [258, 50] on div "M-070999" at bounding box center [327, 52] width 300 height 10
drag, startPoint x: 217, startPoint y: 55, endPoint x: 170, endPoint y: 52, distance: 46.6
click at [170, 51] on div "2e769a7f80cc110f7c54a767924df3da Serial Number M-070999 Computer 2e769a7f80cc11…" at bounding box center [327, 97] width 318 height 153
copy link "M-070999"
click at [549, 107] on link "Gen4-router (Router)" at bounding box center [539, 106] width 43 height 7
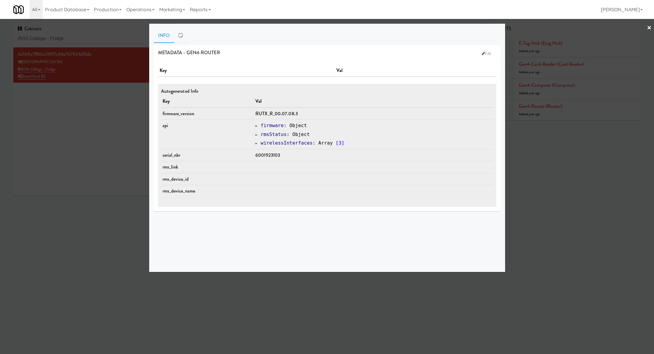
click at [273, 154] on span "6001923103" at bounding box center [267, 155] width 25 height 7
copy span "6001923103"
click at [113, 66] on div at bounding box center [327, 177] width 654 height 354
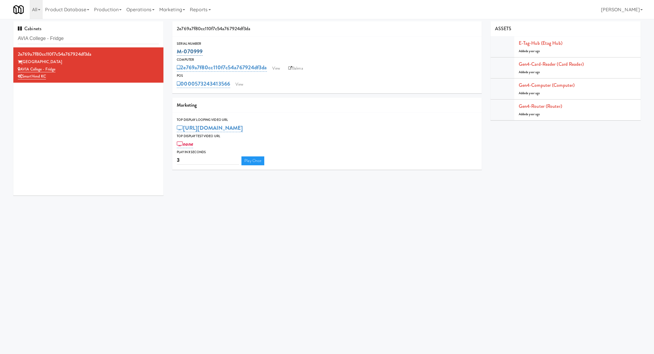
drag, startPoint x: 213, startPoint y: 50, endPoint x: 177, endPoint y: 50, distance: 36.2
click at [177, 50] on div "M-070999" at bounding box center [327, 52] width 300 height 10
copy link "M-070999"
click at [113, 41] on input "AVIA College - Fridge" at bounding box center [88, 38] width 141 height 11
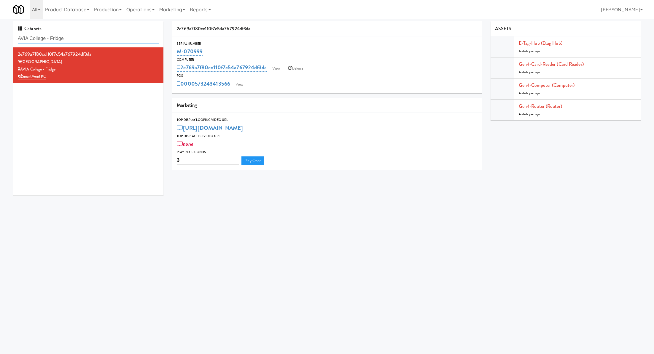
click at [113, 41] on input "AVIA College - Fridge" at bounding box center [88, 38] width 141 height 11
click at [239, 90] on div "Serial Number M-070999 Computer 2e769a7f80cc110f7c54a767924df3da View Balena PO…" at bounding box center [326, 64] width 309 height 57
click at [239, 84] on link "View" at bounding box center [239, 84] width 14 height 9
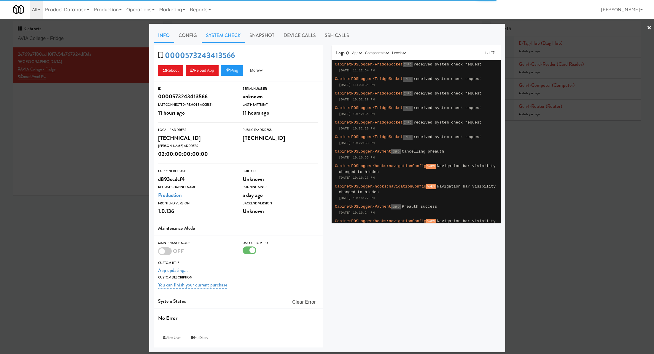
click at [230, 33] on link "System Check" at bounding box center [223, 35] width 43 height 15
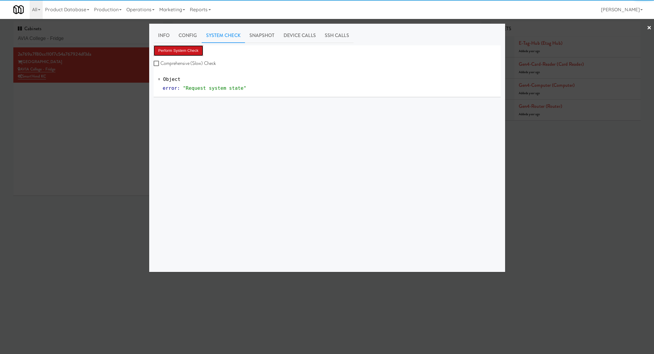
click at [197, 50] on button "Perform System Check" at bounding box center [179, 50] width 50 height 11
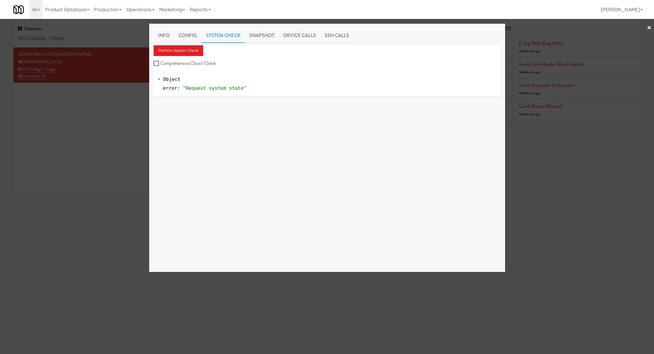
click at [183, 60] on label "Comprehensive (Slow) Check" at bounding box center [185, 63] width 63 height 9
click at [160, 61] on input "Comprehensive (Slow) Check" at bounding box center [157, 63] width 7 height 5
click at [184, 52] on button "Perform System Check" at bounding box center [179, 50] width 50 height 11
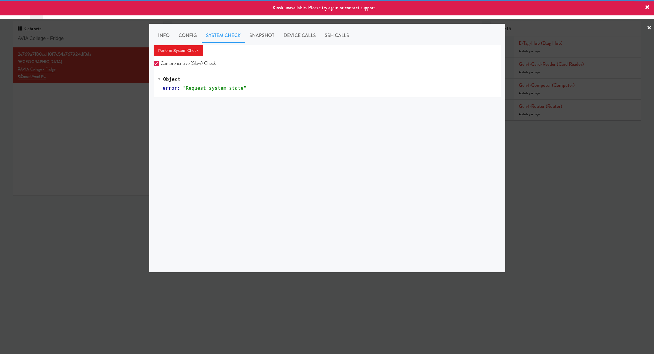
click at [158, 64] on input "Comprehensive (Slow) Check" at bounding box center [157, 63] width 7 height 5
checkbox input "false"
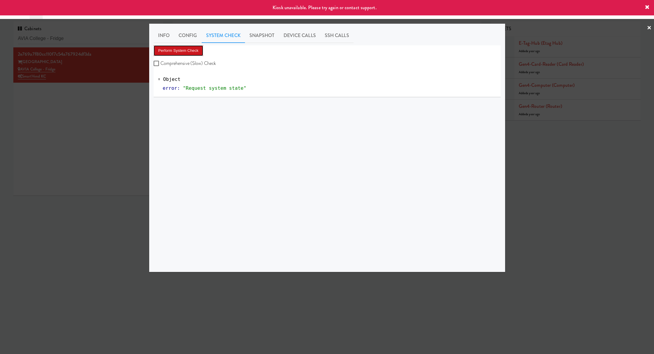
click at [171, 54] on button "Perform System Check" at bounding box center [179, 50] width 50 height 11
click at [107, 98] on div at bounding box center [327, 177] width 654 height 354
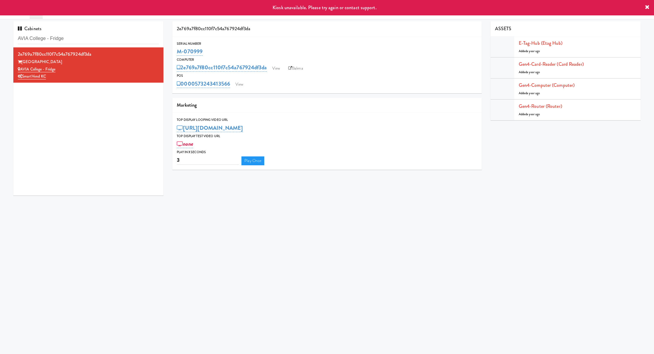
drag, startPoint x: 207, startPoint y: 52, endPoint x: 174, endPoint y: 52, distance: 33.8
click at [174, 52] on div "Serial Number M-070999" at bounding box center [326, 49] width 309 height 16
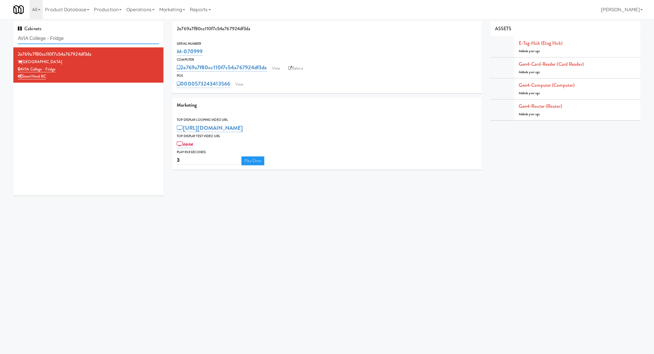
click at [96, 36] on input "AVIA College - Fridge" at bounding box center [88, 38] width 141 height 11
paste input "192 Shoreline Combo B"
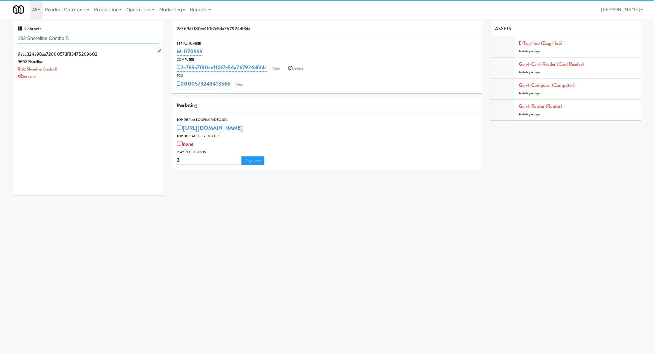
type input "192 Shoreline Combo B"
click at [108, 72] on div "192 Shoreline Combo B" at bounding box center [88, 69] width 141 height 7
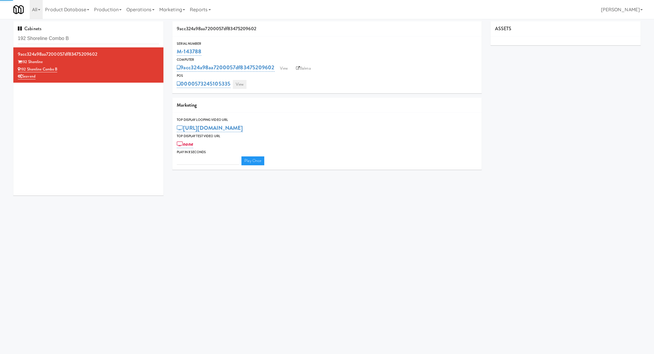
type input "3"
click at [244, 86] on link "View" at bounding box center [240, 84] width 14 height 9
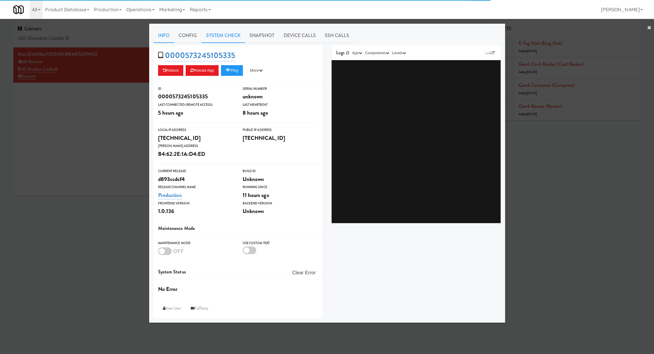
click at [222, 39] on link "System Check" at bounding box center [223, 35] width 43 height 15
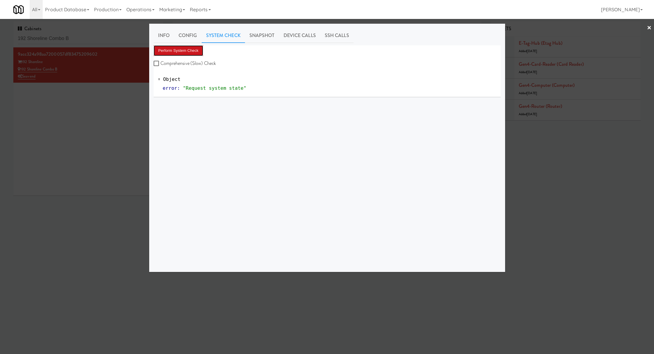
click at [191, 53] on button "Perform System Check" at bounding box center [179, 50] width 50 height 11
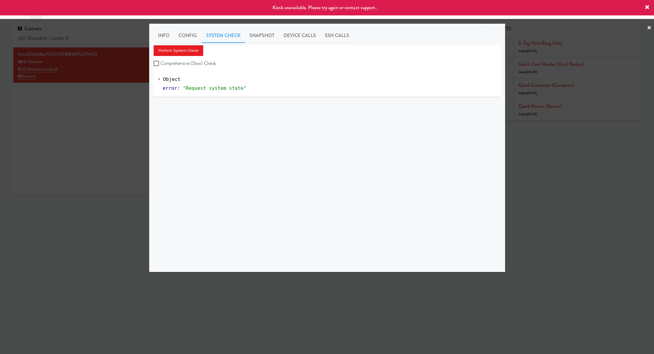
click at [122, 98] on div at bounding box center [327, 177] width 654 height 354
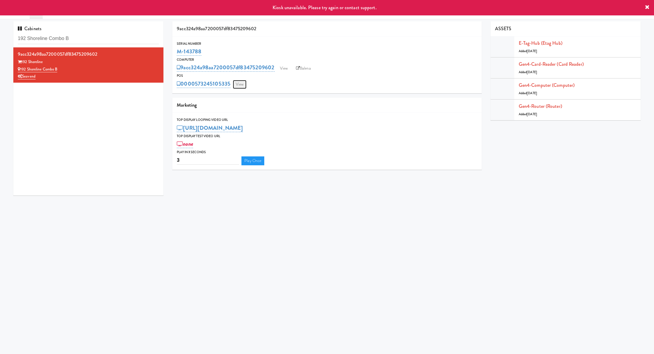
click at [240, 85] on link "View" at bounding box center [240, 84] width 14 height 9
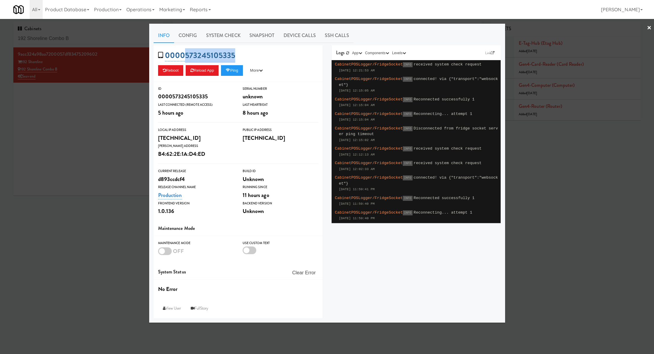
drag, startPoint x: 240, startPoint y: 55, endPoint x: 183, endPoint y: 55, distance: 56.9
click at [183, 55] on div "0000573245105335 Reboot Reload App Ping More Ping Server Restart Server Force R…" at bounding box center [238, 63] width 169 height 36
click at [106, 110] on div at bounding box center [327, 177] width 654 height 354
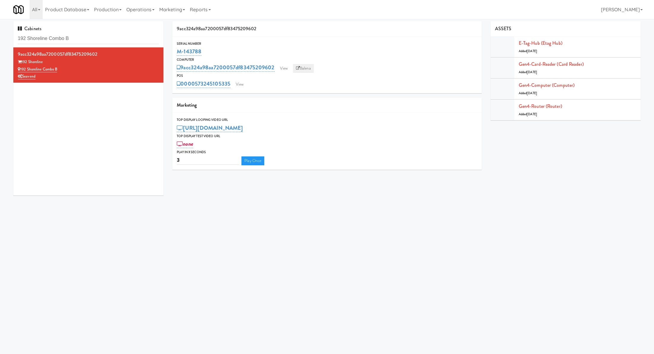
click at [304, 68] on link "Balena" at bounding box center [303, 68] width 21 height 9
click at [307, 68] on link "Balena" at bounding box center [303, 68] width 21 height 9
click at [245, 85] on link "View" at bounding box center [240, 84] width 14 height 9
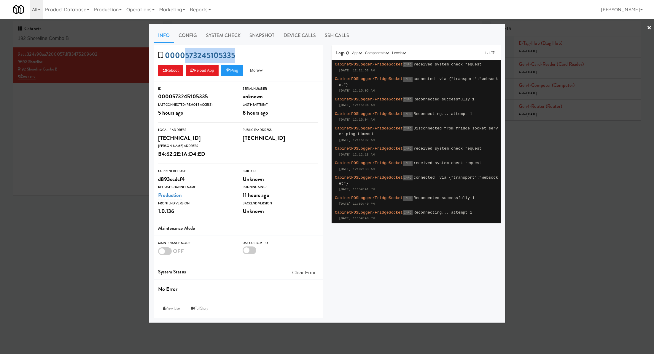
drag, startPoint x: 240, startPoint y: 54, endPoint x: 185, endPoint y: 53, distance: 54.5
click at [185, 53] on div "0000573245105335 Reboot Reload App Ping More Ping Server Restart Server Force R…" at bounding box center [238, 63] width 169 height 36
click at [99, 41] on div at bounding box center [327, 177] width 654 height 354
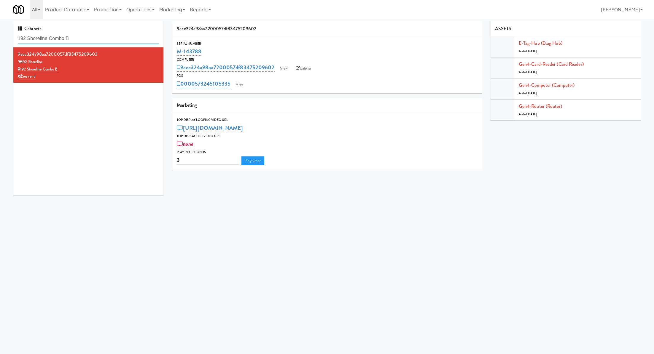
click at [99, 41] on input "192 Shoreline Combo B" at bounding box center [88, 38] width 141 height 11
paste input "Cityline- Fridge- Right"
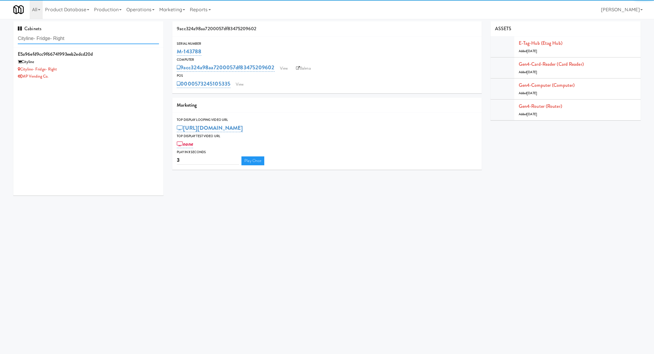
type input "Cityline- Fridge- Right"
click at [128, 71] on div "Cityline- Fridge- Right" at bounding box center [88, 69] width 141 height 7
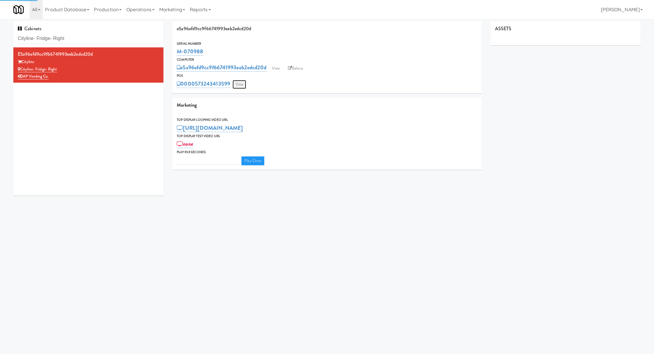
click at [242, 84] on link "View" at bounding box center [239, 84] width 14 height 9
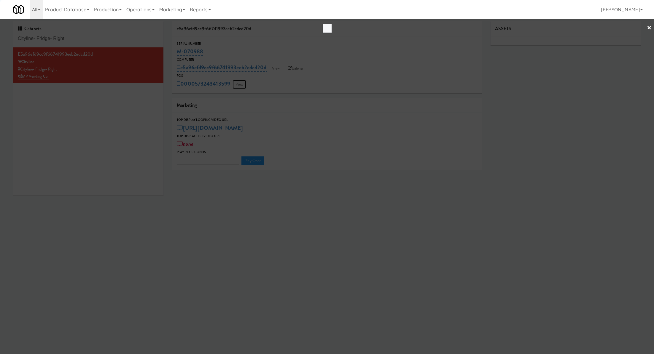
type input "3"
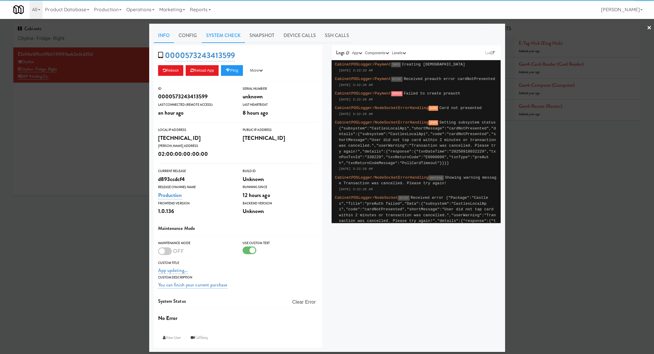
click at [222, 35] on link "System Check" at bounding box center [223, 35] width 43 height 15
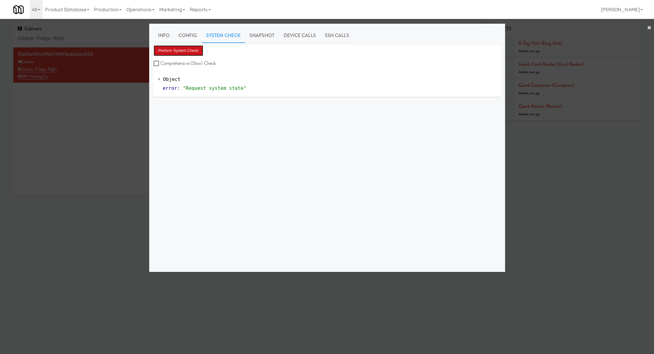
click at [189, 46] on button "Perform System Check" at bounding box center [179, 50] width 50 height 11
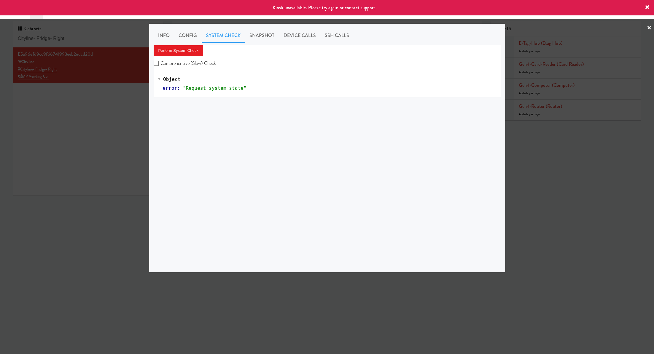
click at [132, 95] on div at bounding box center [327, 177] width 654 height 354
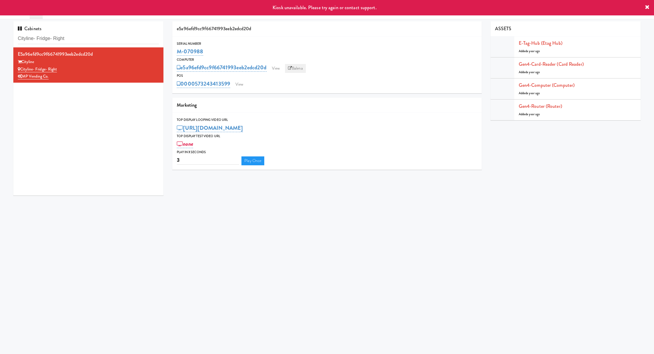
click at [296, 71] on link "Balena" at bounding box center [295, 68] width 21 height 9
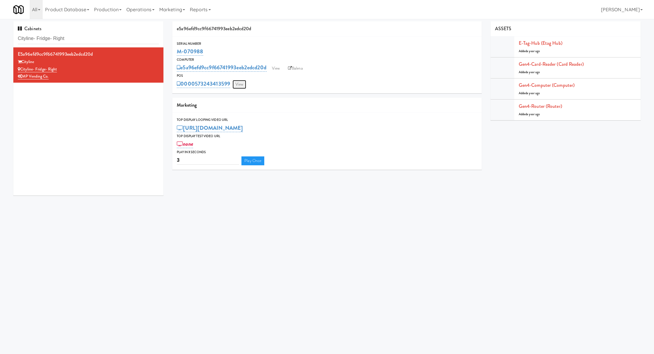
click at [239, 84] on link "View" at bounding box center [239, 84] width 14 height 9
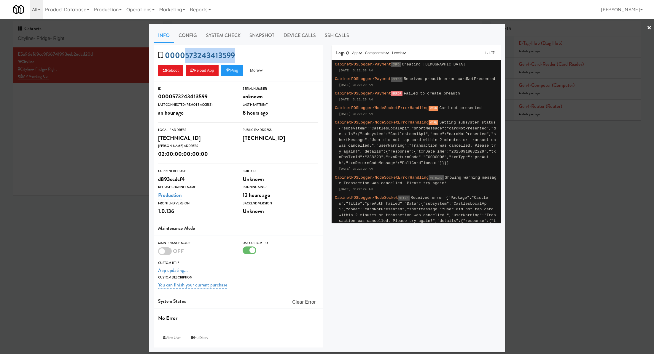
drag, startPoint x: 238, startPoint y: 55, endPoint x: 184, endPoint y: 52, distance: 53.4
click at [184, 52] on div "0000573243413599 Reboot Reload App Ping More Ping Server Restart Server Force R…" at bounding box center [238, 63] width 169 height 36
click at [116, 35] on div at bounding box center [327, 177] width 654 height 354
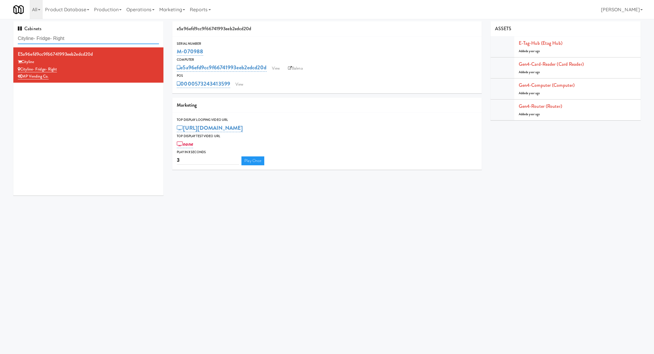
click at [116, 35] on input "Cityline- Fridge- Right" at bounding box center [88, 38] width 141 height 11
paste input "Aqua Coole"
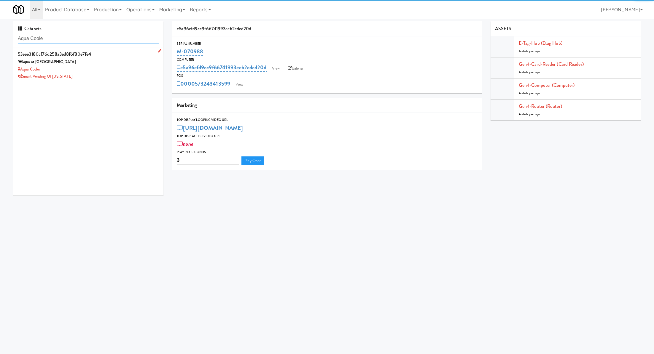
type input "Aqua Coole"
click at [119, 77] on div "Smart Vending of [US_STATE]" at bounding box center [88, 76] width 141 height 7
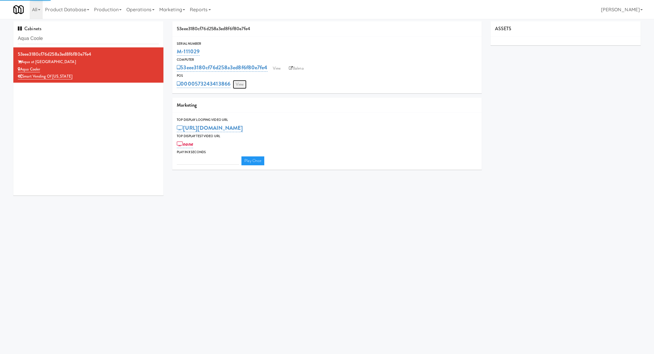
click at [246, 83] on link "View" at bounding box center [240, 84] width 14 height 9
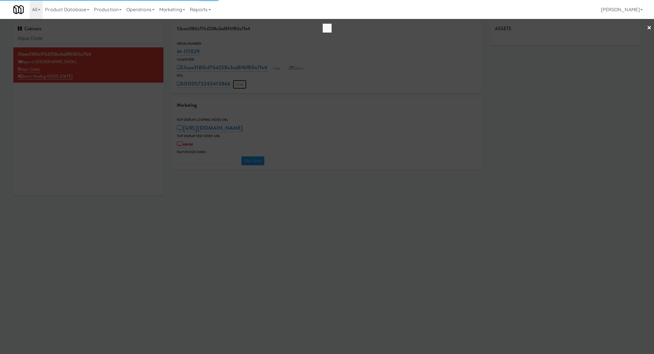
type input "3"
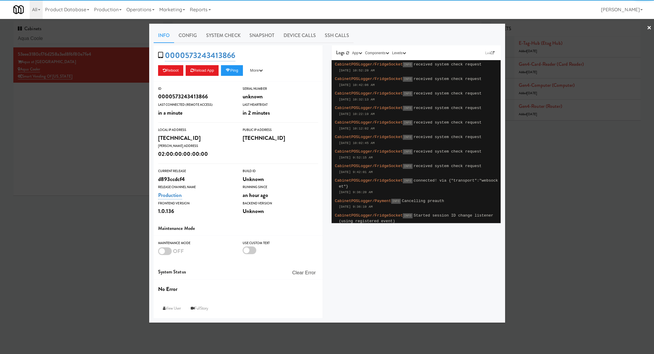
click at [207, 43] on link "System Check" at bounding box center [223, 35] width 43 height 15
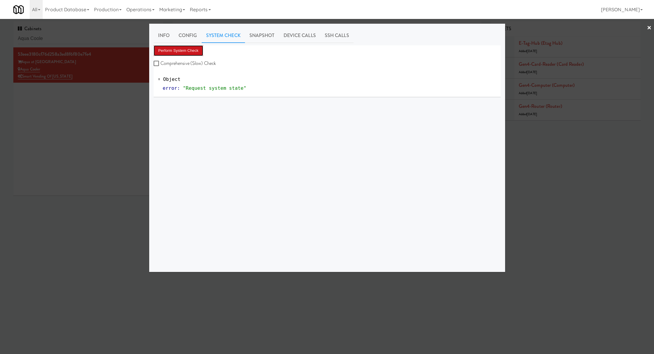
click at [190, 48] on button "Perform System Check" at bounding box center [179, 50] width 50 height 11
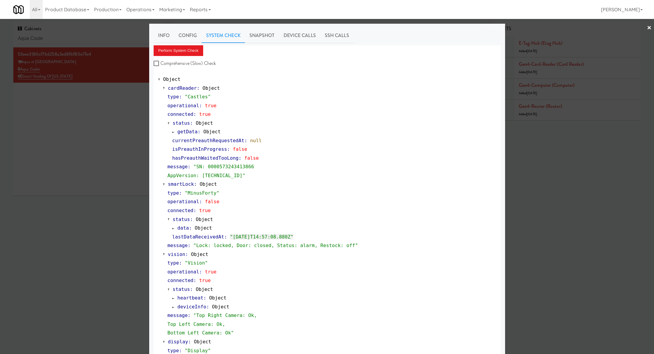
click at [104, 38] on div at bounding box center [327, 177] width 654 height 354
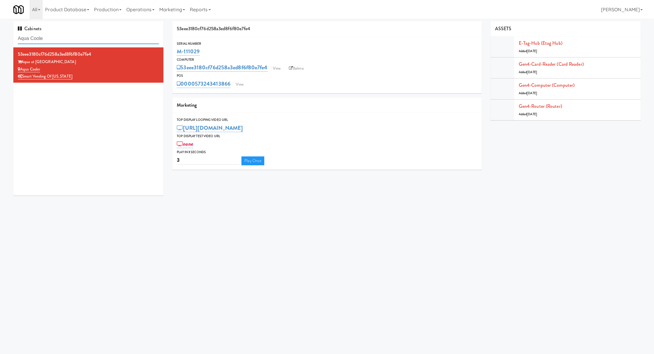
click at [104, 38] on input "Aqua Coole" at bounding box center [88, 38] width 141 height 11
paste input "W&W - Combo"
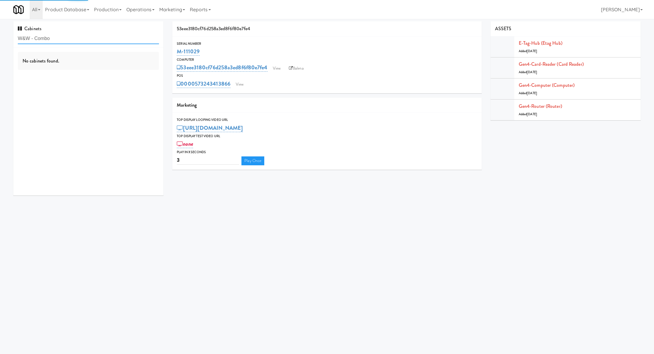
type input "W&W - Combo"
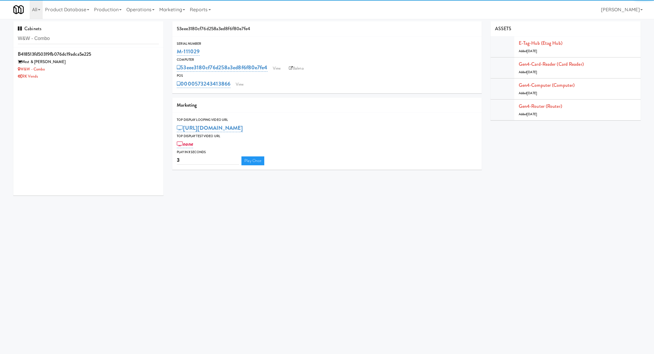
click at [142, 66] on div "W&W - Combo" at bounding box center [88, 69] width 141 height 7
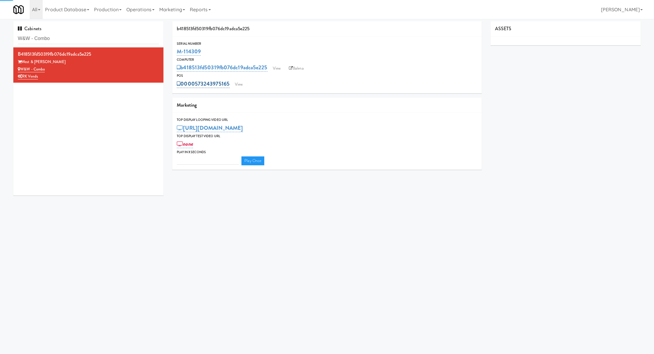
type input "3"
click at [231, 87] on div "0000573243975165 View" at bounding box center [327, 84] width 300 height 10
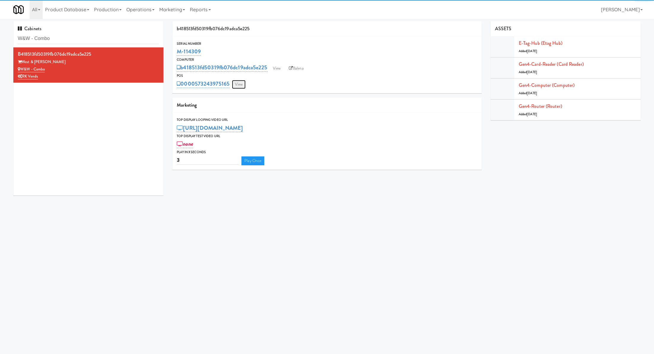
click at [235, 86] on link "View" at bounding box center [239, 84] width 14 height 9
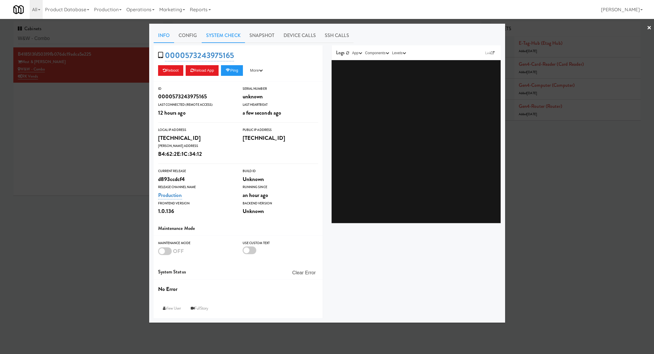
click at [216, 35] on link "System Check" at bounding box center [223, 35] width 43 height 15
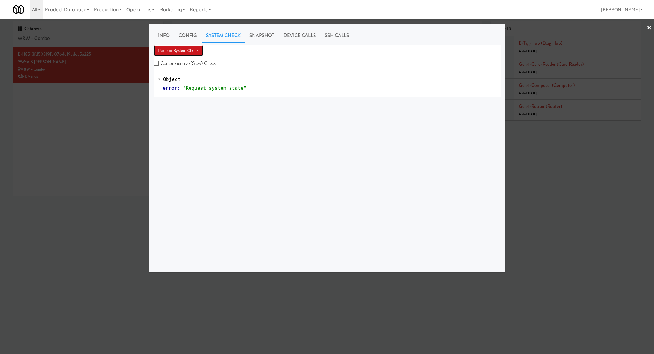
click at [184, 49] on button "Perform System Check" at bounding box center [179, 50] width 50 height 11
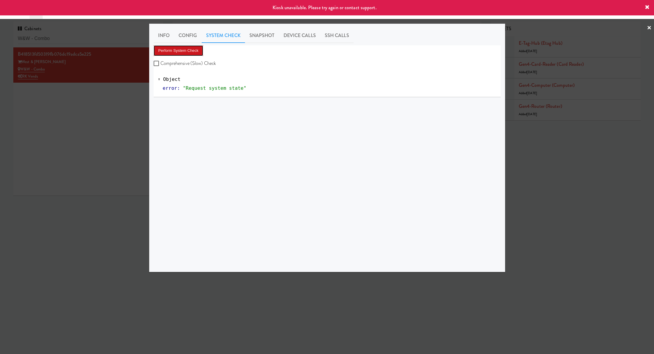
click at [184, 49] on button "Perform System Check" at bounding box center [179, 50] width 50 height 11
click at [135, 110] on div at bounding box center [327, 177] width 654 height 354
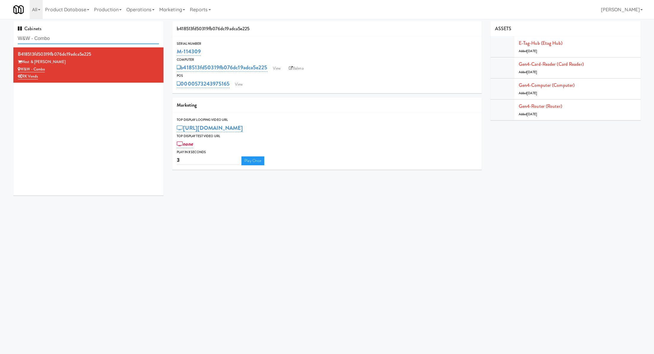
click at [121, 34] on input "W&W - Combo" at bounding box center [88, 38] width 141 height 11
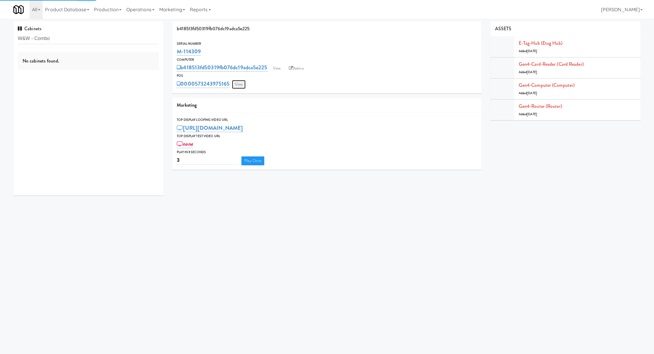
click at [237, 82] on link "View" at bounding box center [239, 84] width 14 height 9
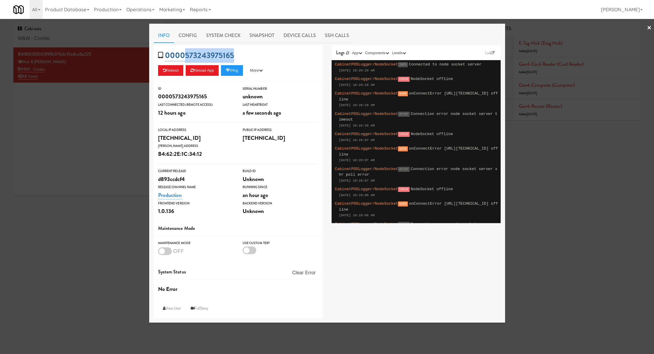
drag, startPoint x: 249, startPoint y: 54, endPoint x: 186, endPoint y: 54, distance: 63.4
click at [186, 54] on div "0000573243975165 Reboot Reload App Ping More Ping Server Restart Server Force R…" at bounding box center [238, 63] width 169 height 36
click at [73, 41] on div at bounding box center [327, 177] width 654 height 354
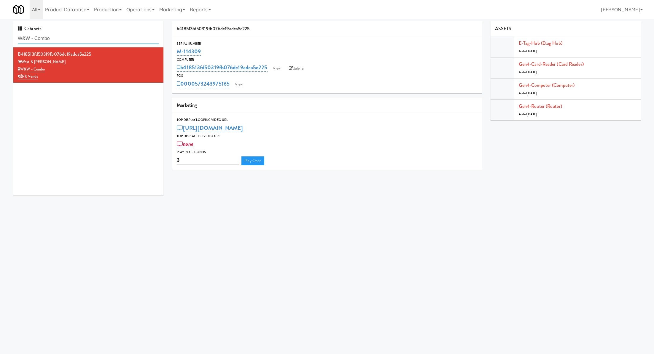
click at [73, 41] on input "W&W - Combo" at bounding box center [88, 38] width 141 height 11
paste input "W&W - Combo"
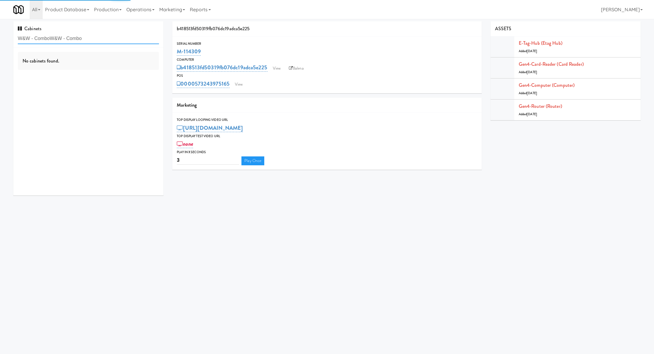
click at [80, 41] on input "W&W - ComboW&W - Combo" at bounding box center [88, 38] width 141 height 11
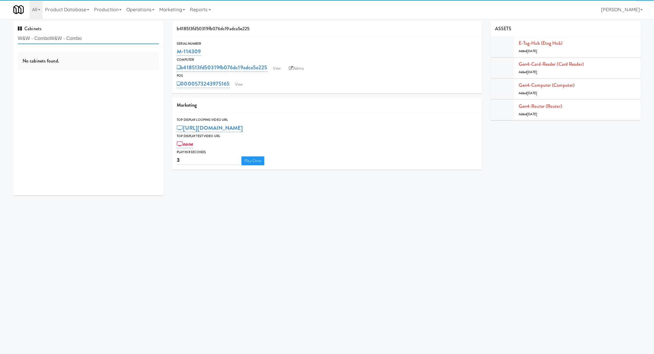
click at [80, 41] on input "W&W - ComboW&W - Combo" at bounding box center [88, 38] width 141 height 11
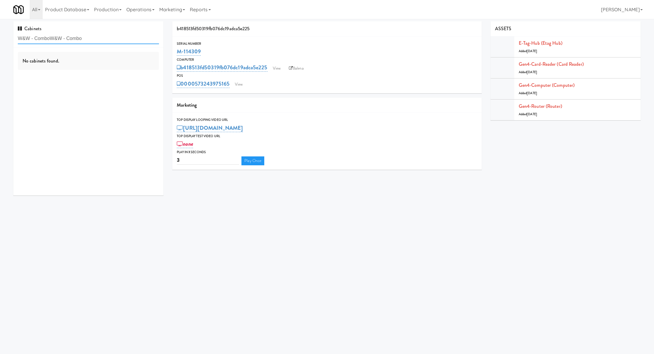
paste input "text"
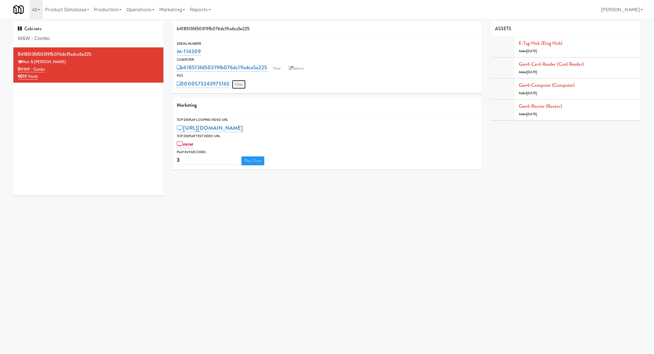
click at [237, 86] on link "View" at bounding box center [239, 84] width 14 height 9
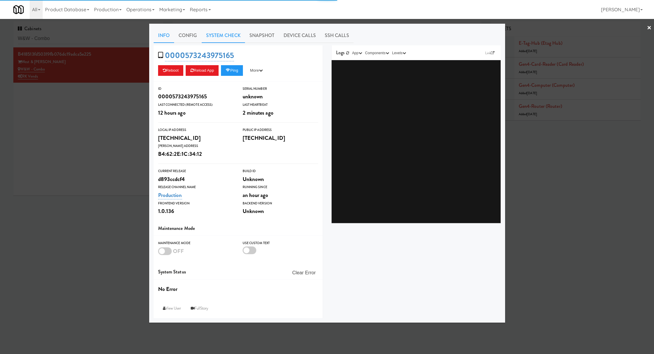
click at [237, 39] on link "System Check" at bounding box center [223, 35] width 43 height 15
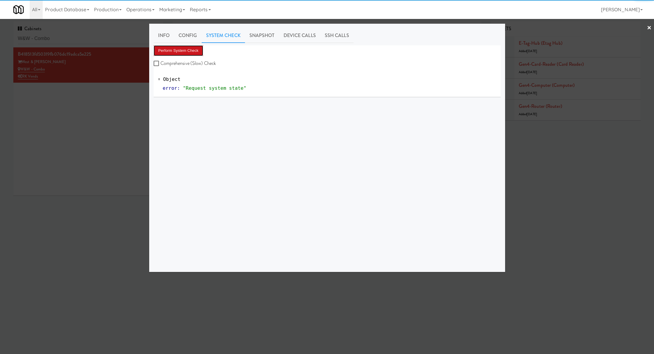
click at [197, 52] on button "Perform System Check" at bounding box center [179, 50] width 50 height 11
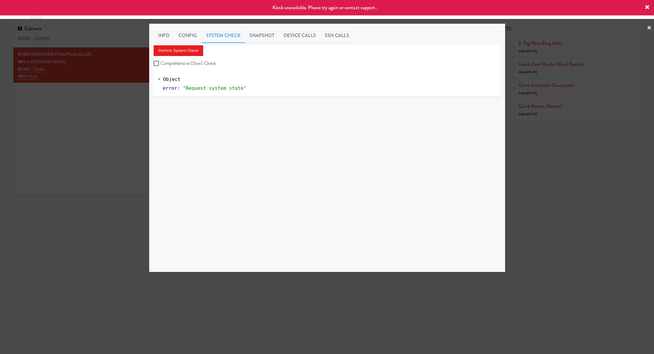
click at [125, 114] on div at bounding box center [327, 177] width 654 height 354
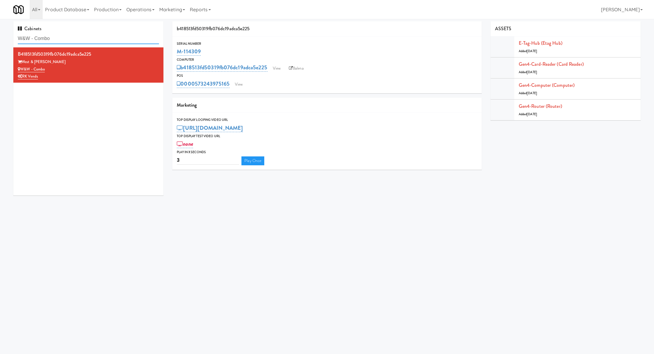
click at [103, 42] on input "W&W - Combo" at bounding box center [88, 38] width 141 height 11
click at [102, 45] on div "Cabinets W&W - Combo" at bounding box center [88, 34] width 150 height 26
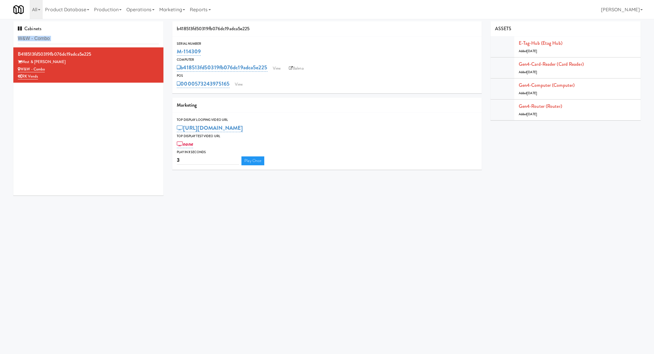
click at [102, 45] on div "Cabinets W&W - Combo" at bounding box center [88, 34] width 150 height 26
click at [102, 38] on input "W&W - Combo" at bounding box center [88, 38] width 141 height 11
paste input "Redfish Laundry"
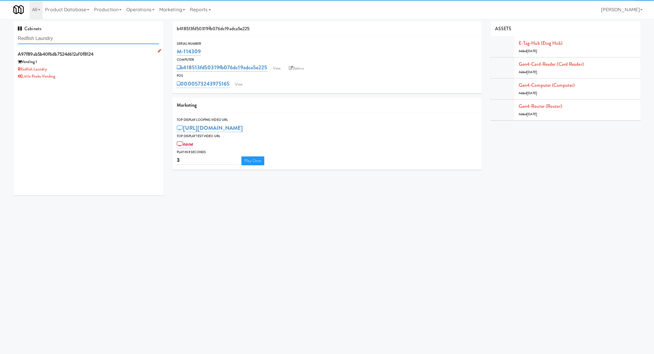
type input "Redfish Laundry"
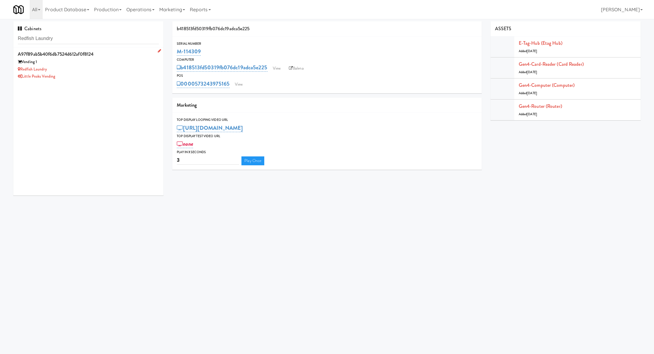
click at [123, 63] on div "Vending 1" at bounding box center [88, 61] width 141 height 7
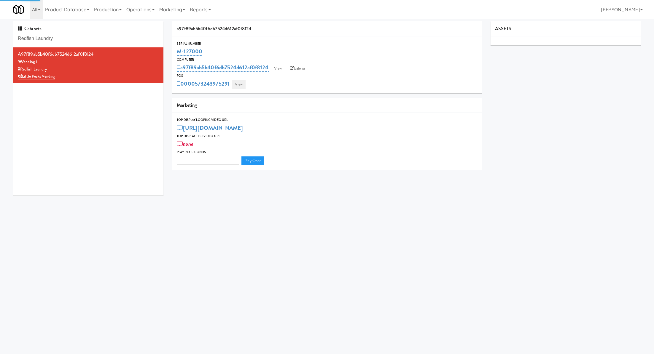
type input "3"
click at [240, 85] on link "View" at bounding box center [239, 84] width 14 height 9
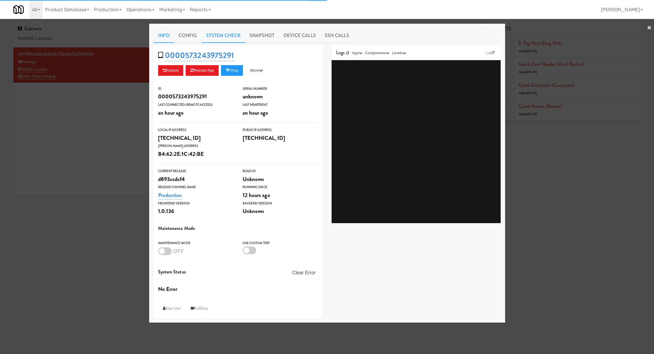
click at [208, 34] on link "System Check" at bounding box center [223, 35] width 43 height 15
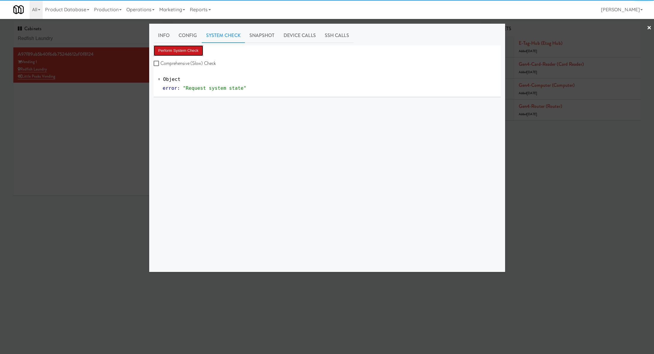
click at [193, 53] on button "Perform System Check" at bounding box center [179, 50] width 50 height 11
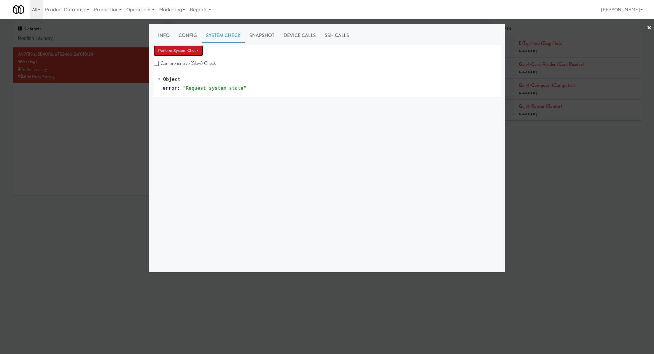
click at [189, 51] on button "Perform System Check" at bounding box center [179, 50] width 50 height 11
click at [106, 100] on div at bounding box center [327, 177] width 654 height 354
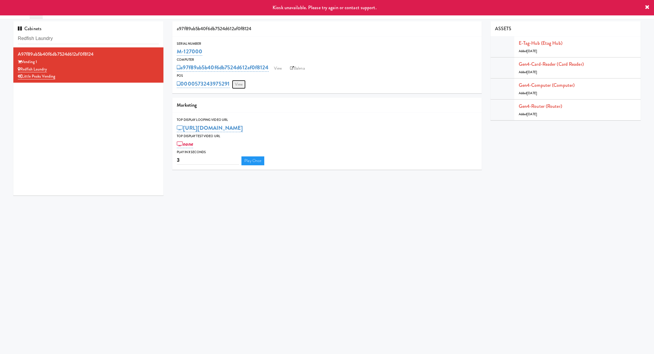
click at [241, 80] on link "View" at bounding box center [239, 84] width 14 height 9
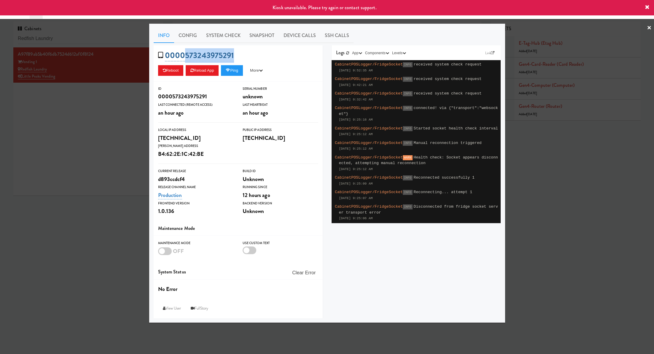
drag, startPoint x: 244, startPoint y: 55, endPoint x: 185, endPoint y: 55, distance: 58.7
click at [185, 55] on div "0000573243975291 Reboot Reload App Ping More Ping Server Restart Server Force R…" at bounding box center [238, 63] width 169 height 36
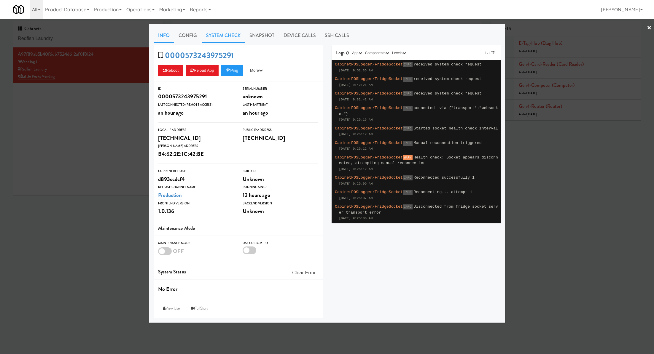
click at [233, 34] on link "System Check" at bounding box center [223, 35] width 43 height 15
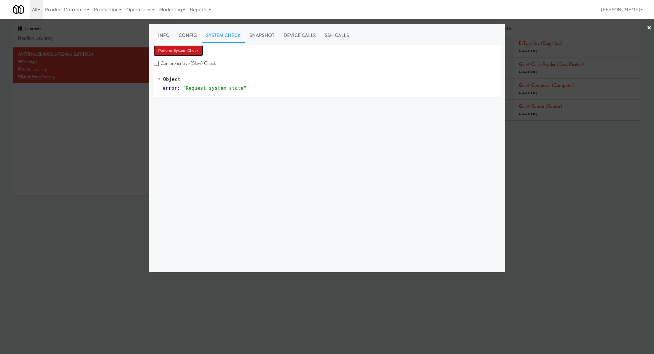
click at [197, 45] on button "Perform System Check" at bounding box center [179, 50] width 50 height 11
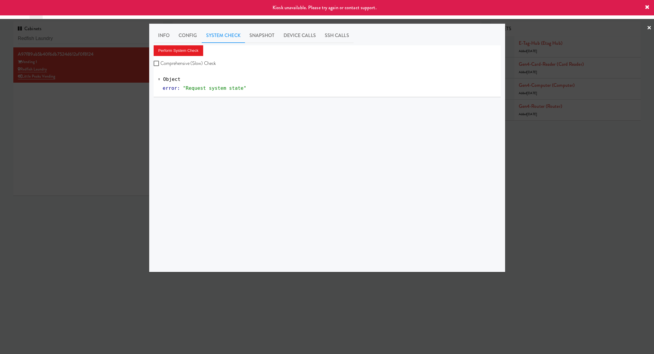
click at [123, 79] on div at bounding box center [327, 177] width 654 height 354
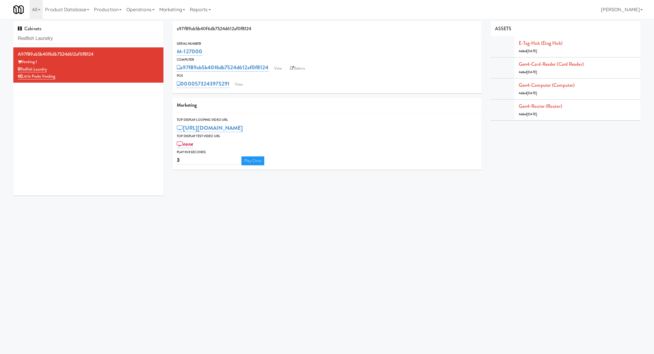
click at [210, 52] on div "M-127000" at bounding box center [327, 52] width 300 height 10
click at [66, 39] on input "Redfish Laundry" at bounding box center [88, 38] width 141 height 11
click at [240, 86] on link "View" at bounding box center [239, 84] width 14 height 9
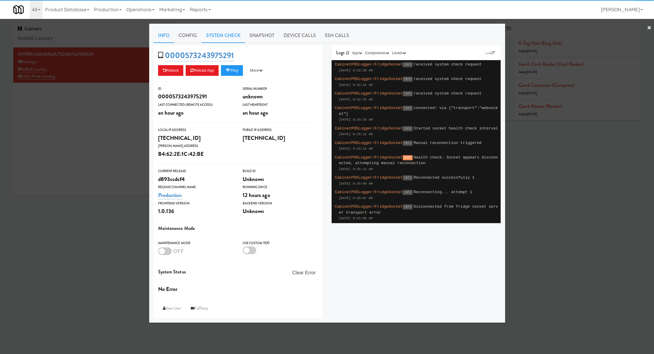
click at [221, 38] on link "System Check" at bounding box center [223, 35] width 43 height 15
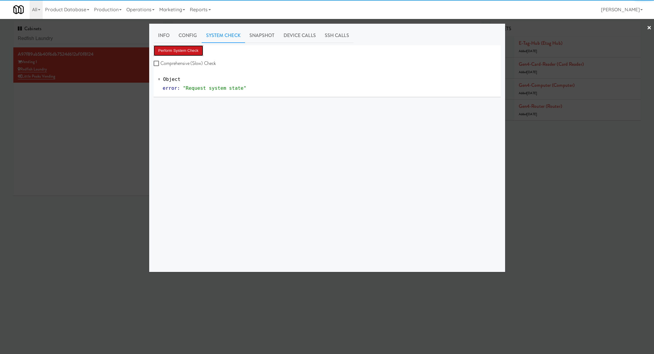
click at [193, 49] on button "Perform System Check" at bounding box center [179, 50] width 50 height 11
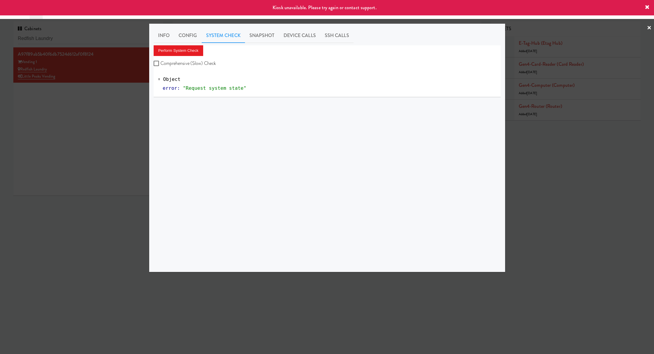
click at [103, 106] on div at bounding box center [327, 177] width 654 height 354
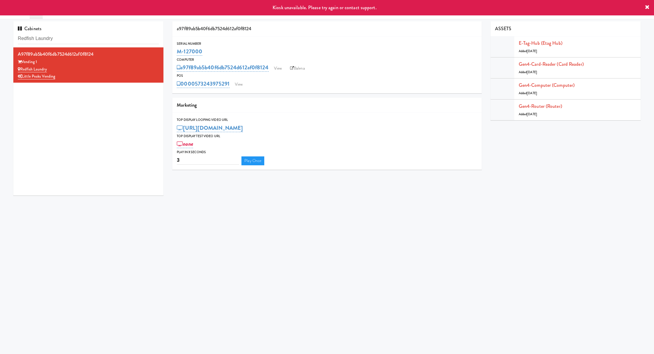
click at [302, 73] on div "POS" at bounding box center [327, 76] width 300 height 6
click at [301, 68] on link "Balena" at bounding box center [297, 68] width 21 height 9
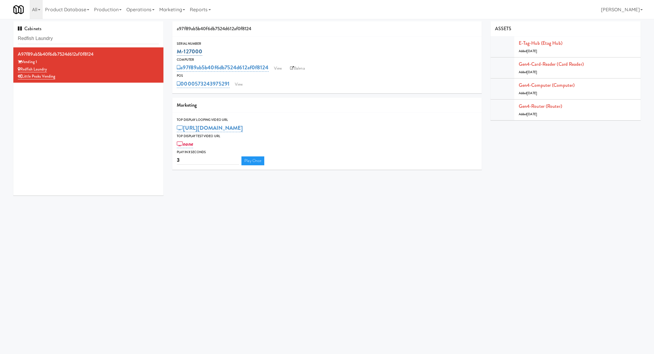
drag, startPoint x: 210, startPoint y: 51, endPoint x: 177, endPoint y: 50, distance: 33.5
click at [177, 50] on div "M-127000" at bounding box center [327, 52] width 300 height 10
click at [76, 31] on div "Cabinets Redfish Laundry" at bounding box center [88, 34] width 150 height 26
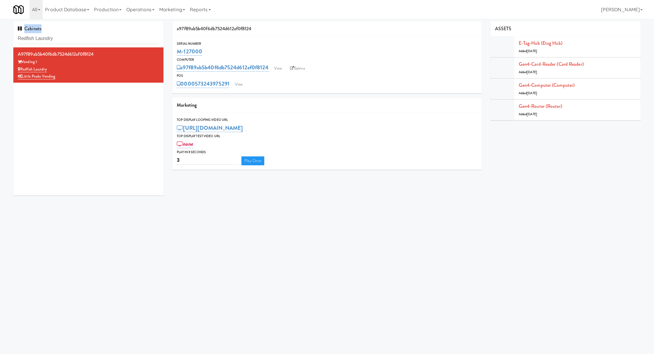
click at [76, 31] on div "Cabinets Redfish Laundry" at bounding box center [88, 34] width 150 height 26
click at [70, 43] on input "Redfish Laundry" at bounding box center [88, 38] width 141 height 11
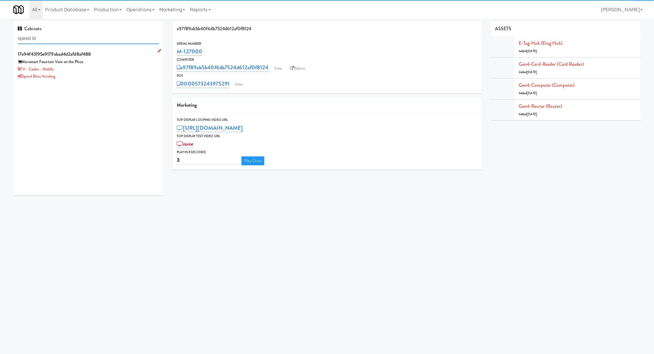
type input "speed bi"
click at [81, 69] on div "FV - Cooler - Middle" at bounding box center [88, 69] width 141 height 7
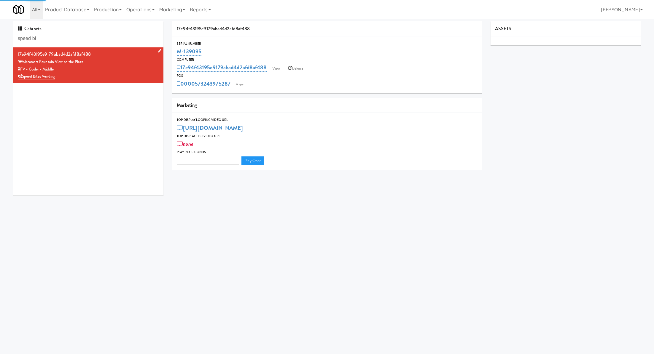
type input "3"
drag, startPoint x: 60, startPoint y: 71, endPoint x: 21, endPoint y: 71, distance: 38.2
click at [21, 71] on div "FV - Cooler - Middle" at bounding box center [88, 69] width 141 height 7
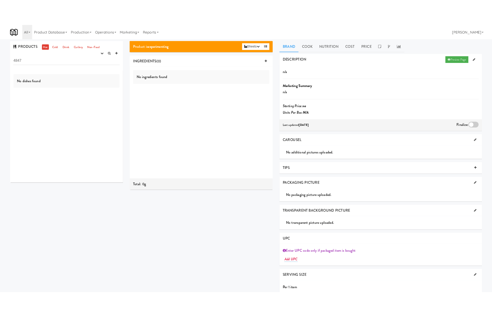
scroll to position [1, 0]
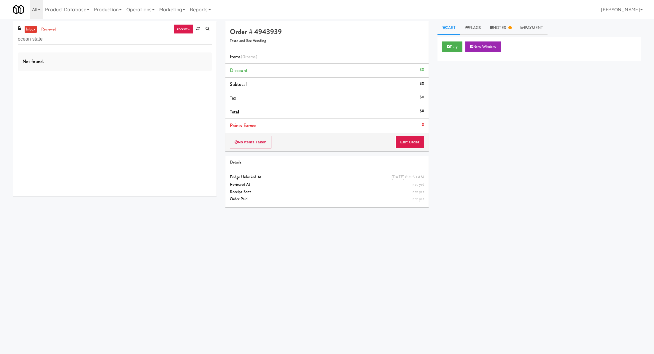
click at [58, 35] on input "ocean state" at bounding box center [115, 39] width 194 height 11
type input "W&W - Combo"
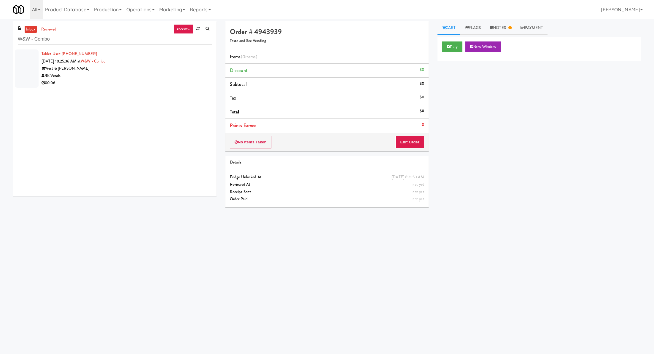
click at [95, 84] on div "00:06" at bounding box center [126, 82] width 170 height 7
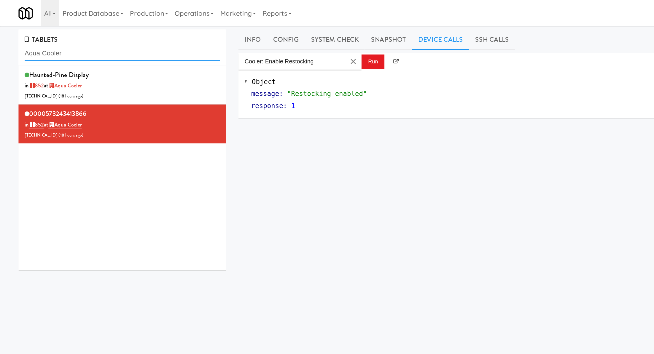
click at [46, 36] on input "Aqua Cooler" at bounding box center [88, 38] width 141 height 11
paste input "VIA College - Fridge"
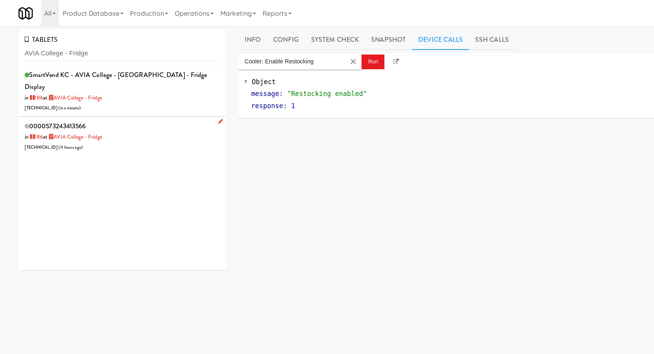
click at [90, 88] on div "0000573243413566 in 186 at [GEOGRAPHIC_DATA] - Fridge [TECHNICAL_ID] ( 11 hours…" at bounding box center [88, 98] width 141 height 23
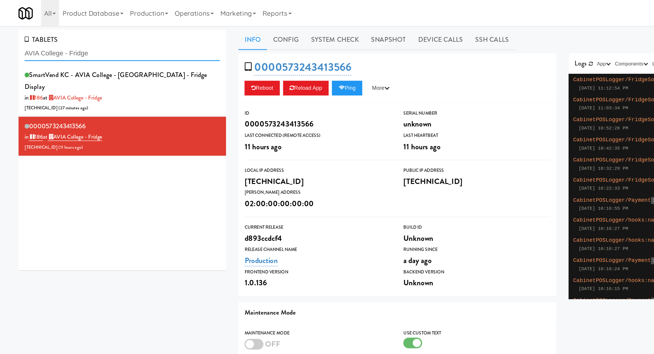
click at [46, 39] on input "AVIA College - Fridge" at bounding box center [88, 38] width 141 height 11
paste input "qua Cool"
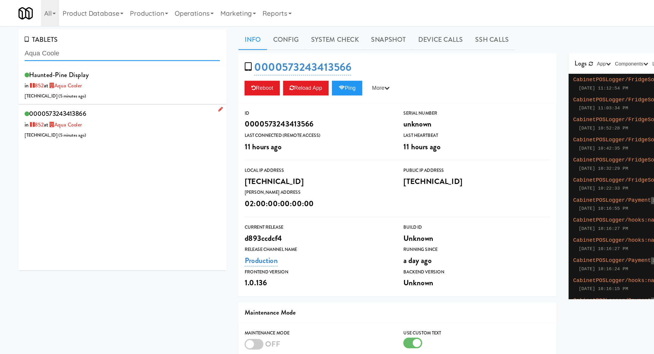
type input "Aqua Coole"
click at [106, 83] on div "0000573243413866 in 852 at Aqua Cooler [TECHNICAL_ID] ( 5 minutes ago )" at bounding box center [88, 89] width 141 height 23
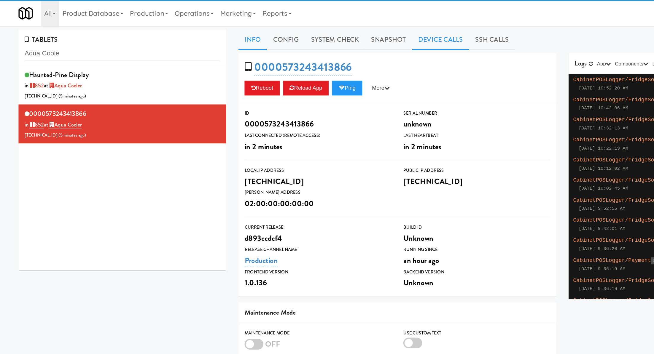
drag, startPoint x: 308, startPoint y: 29, endPoint x: 298, endPoint y: 29, distance: 9.2
click at [308, 29] on link "Device Calls" at bounding box center [318, 28] width 41 height 15
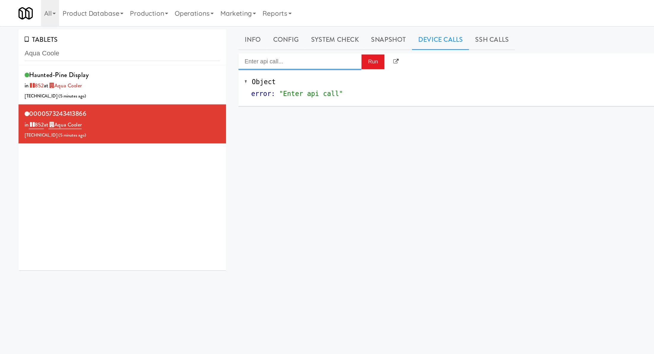
click at [235, 46] on input "Enter api call..." at bounding box center [216, 45] width 89 height 12
click at [243, 58] on div "http://localhost:3000/cooler/restocking-mode/enable" at bounding box center [217, 62] width 80 height 8
type input "Cooler: Enable Restocking"
click at [268, 45] on button "Run" at bounding box center [269, 44] width 17 height 11
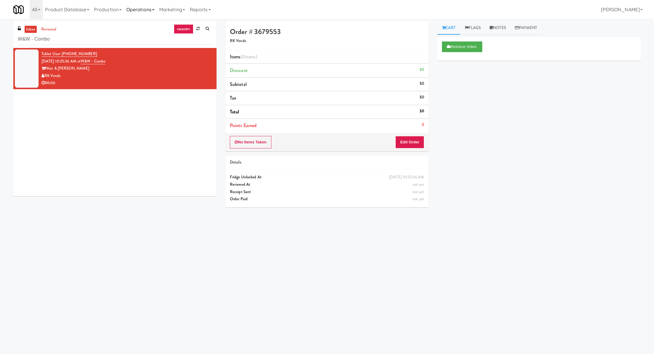
click at [153, 11] on link "Operations" at bounding box center [140, 9] width 33 height 19
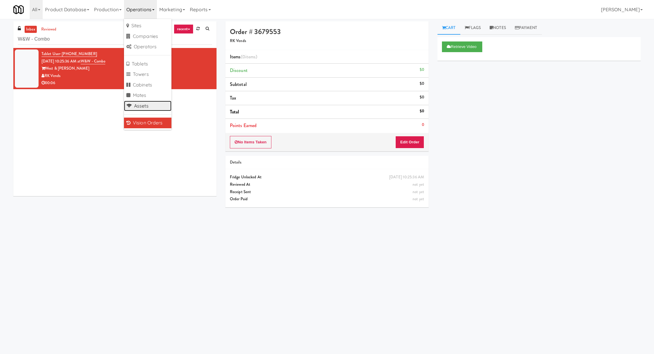
click at [139, 106] on link "Assets" at bounding box center [147, 106] width 47 height 11
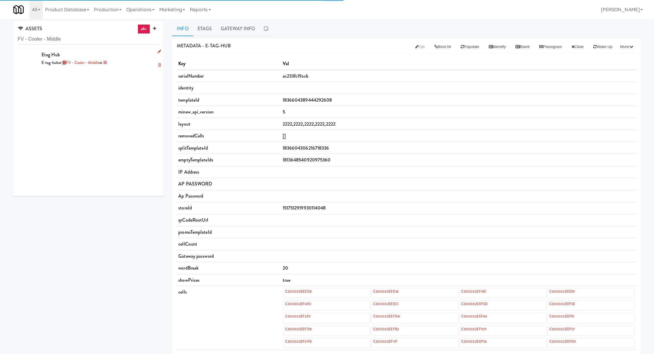
type input "FV - Cooler - Middle"
click at [123, 53] on div "Etag Hub E-tag-hub at FV - [GEOGRAPHIC_DATA] in" at bounding box center [99, 58] width 117 height 16
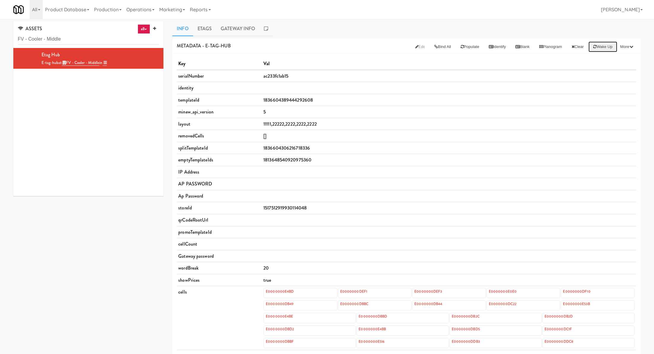
click at [603, 47] on button "Wake up" at bounding box center [602, 46] width 29 height 11
click at [66, 41] on input "FV - Cooler - Middle" at bounding box center [88, 39] width 141 height 11
